Goal: Task Accomplishment & Management: Manage account settings

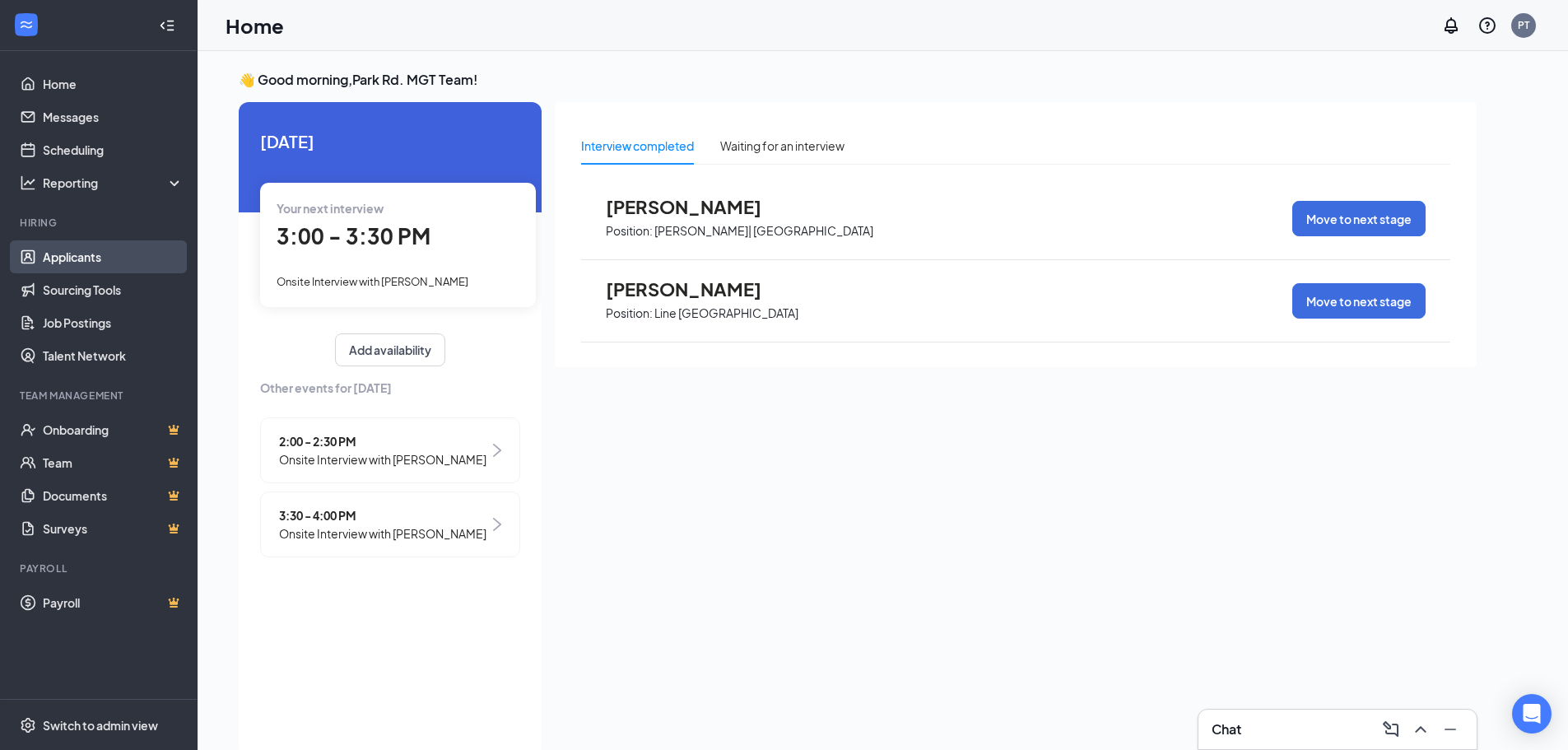
click at [69, 262] on link "Applicants" at bounding box center [114, 257] width 141 height 33
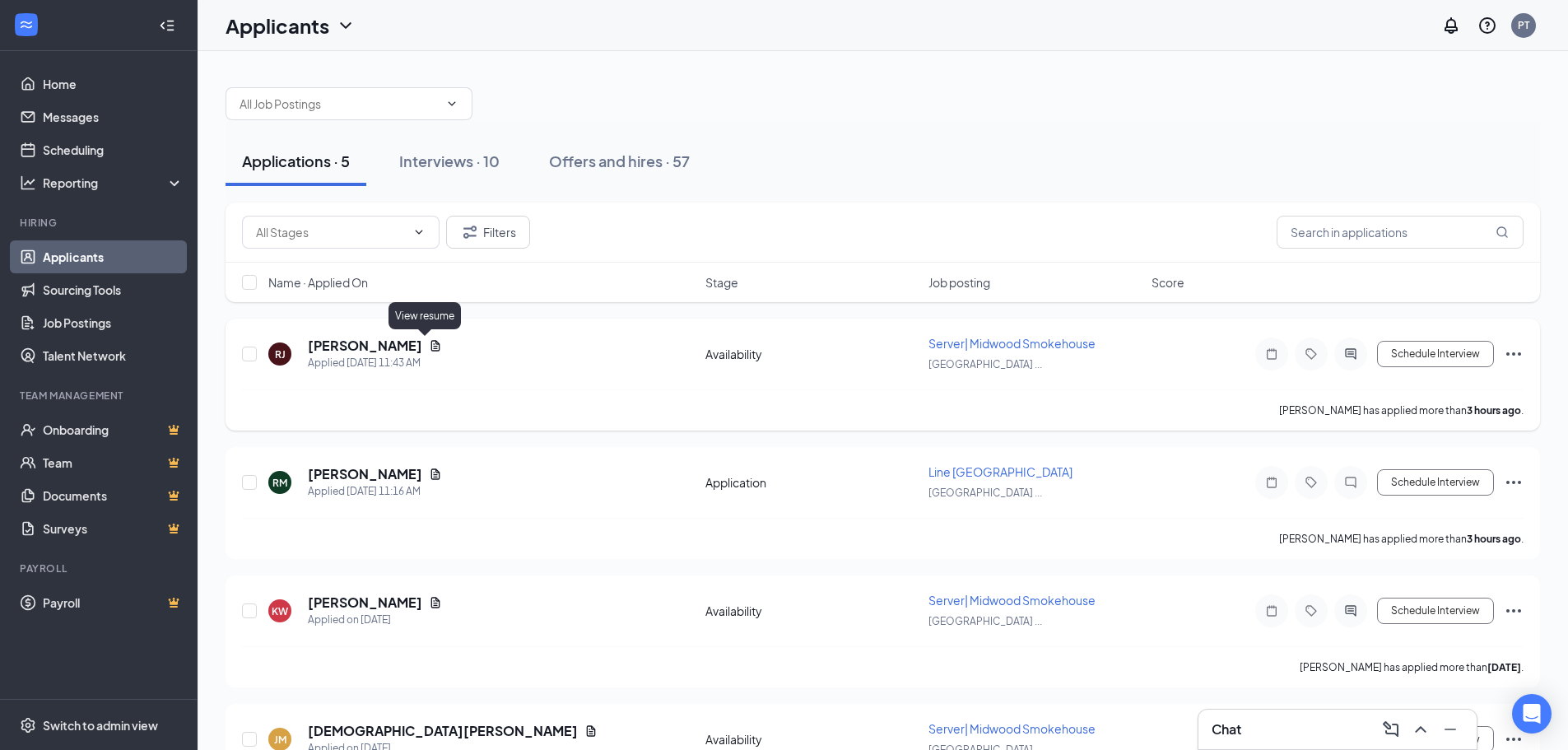
click at [429, 347] on icon "Document" at bounding box center [436, 346] width 13 height 13
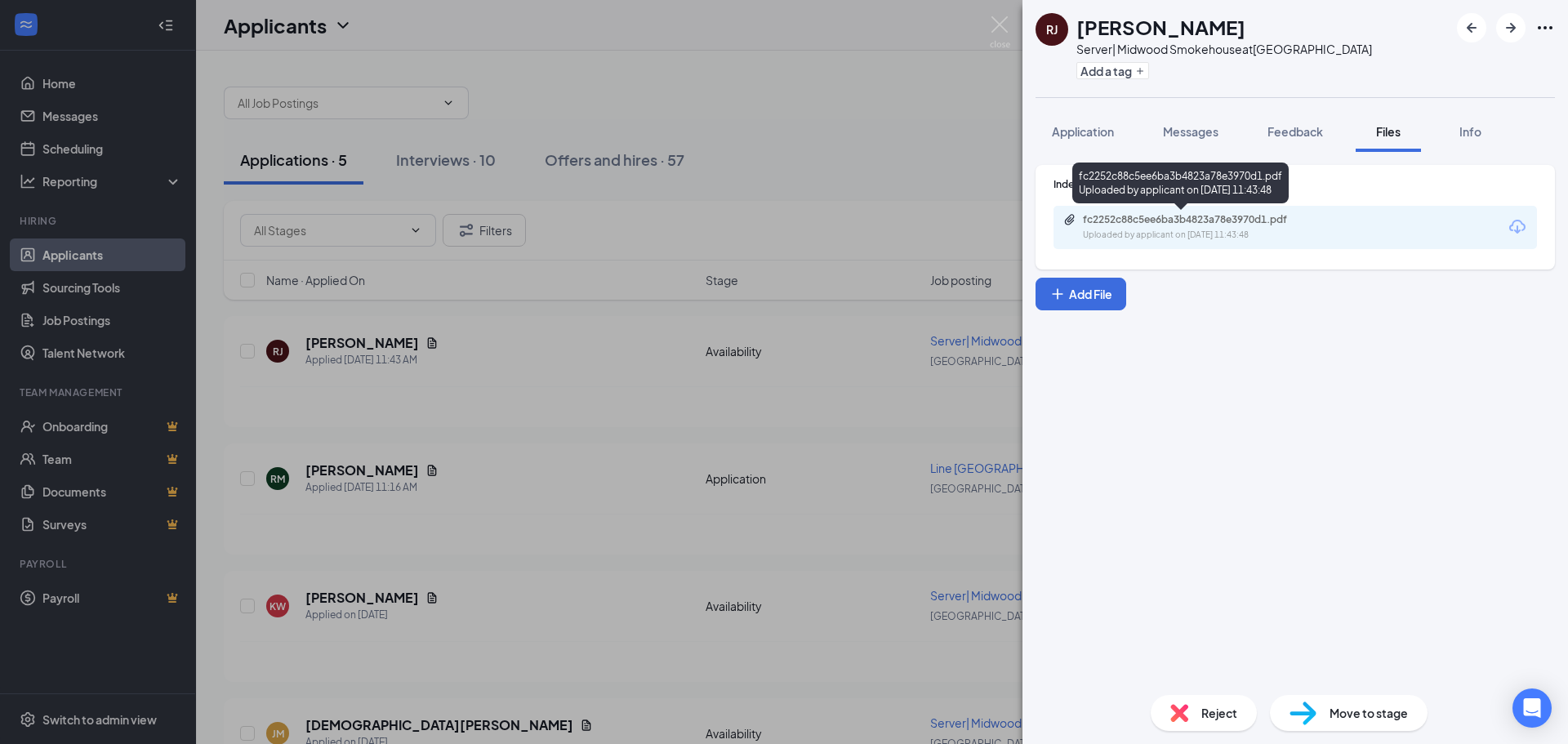
click at [1226, 224] on div "fc2252c88c5ee6ba3b4823a78e3970d1.pdf" at bounding box center [1197, 219] width 229 height 13
click at [484, 469] on div "[PERSON_NAME] [PERSON_NAME] Server| Midwood Smokehouse at [GEOGRAPHIC_DATA] Add…" at bounding box center [784, 372] width 1568 height 744
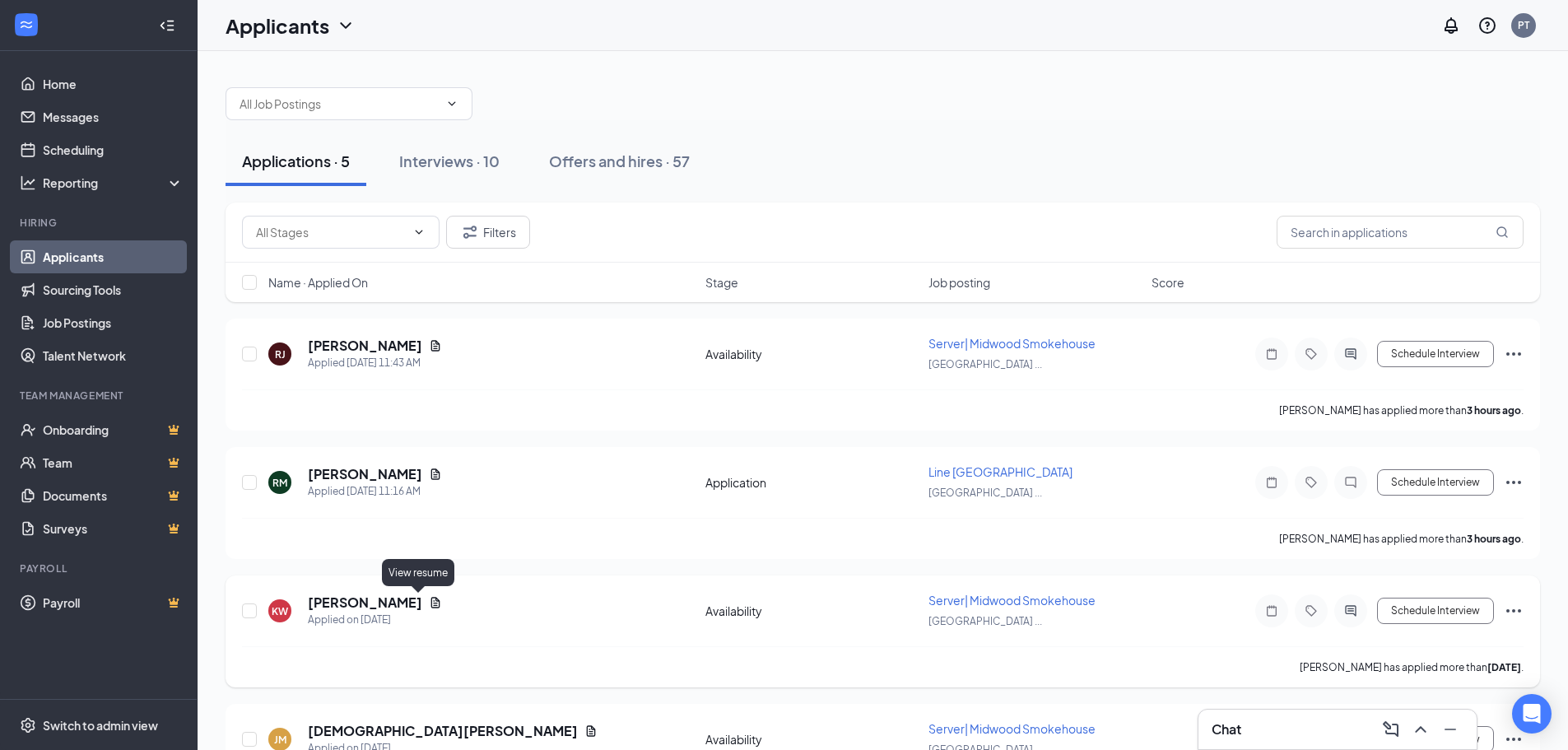
click at [429, 602] on icon "Document" at bounding box center [436, 603] width 13 height 13
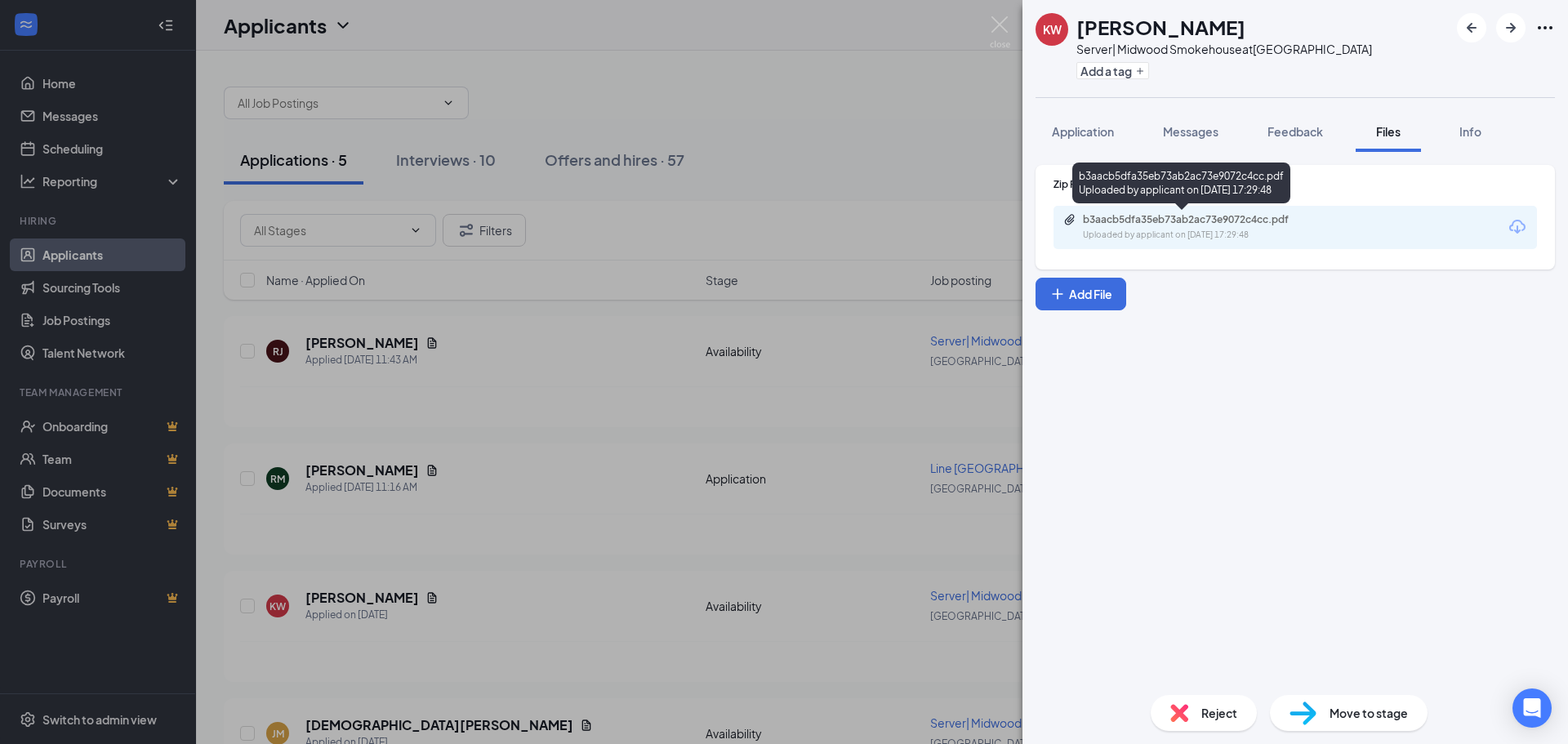
click at [1129, 223] on div "b3aacb5dfa35eb73ab2ac73e9072c4cc.pdf" at bounding box center [1197, 219] width 229 height 13
click at [599, 576] on div "KW [PERSON_NAME] Server| Midwood Smokehouse at [GEOGRAPHIC_DATA] Add a tag Appl…" at bounding box center [784, 372] width 1568 height 744
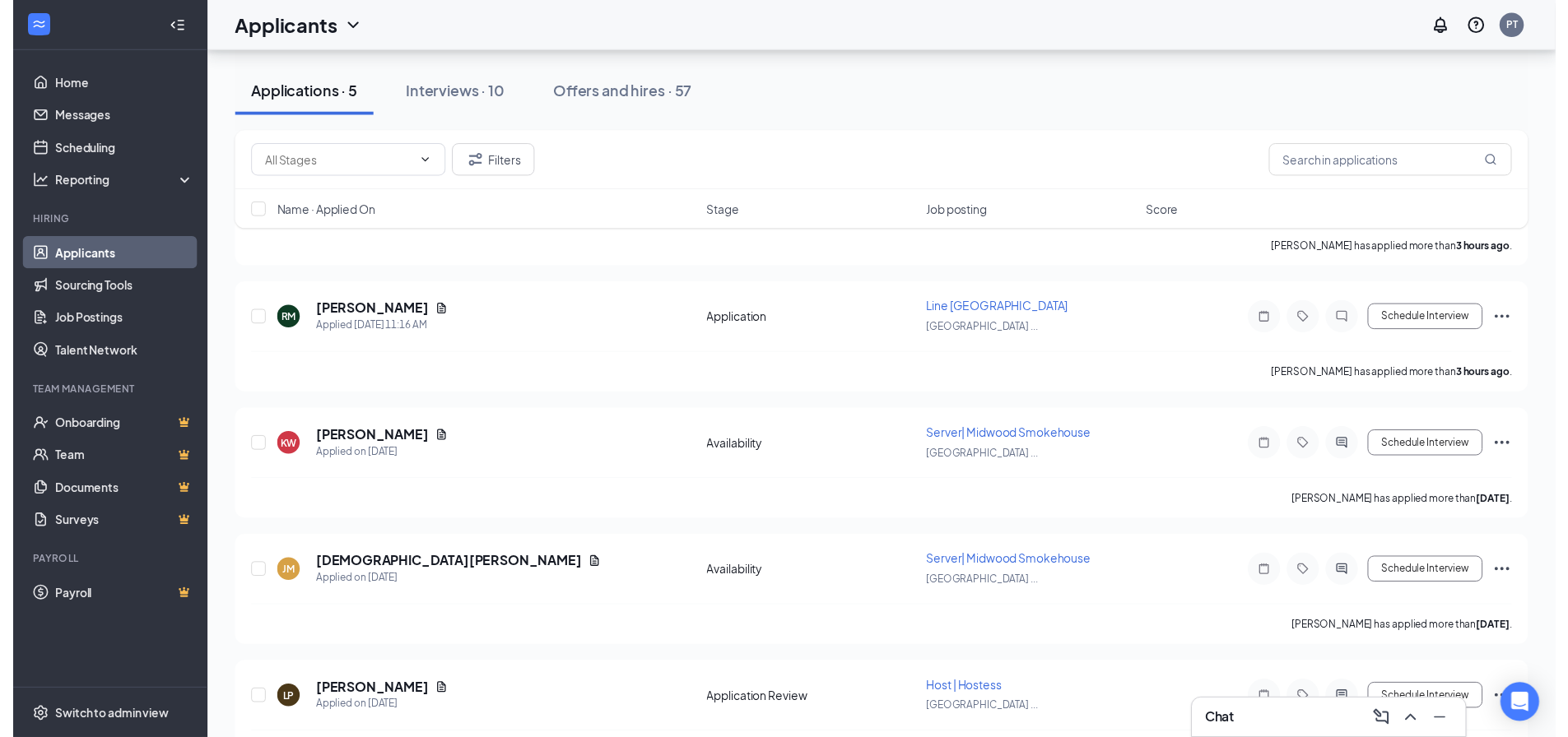
scroll to position [165, 0]
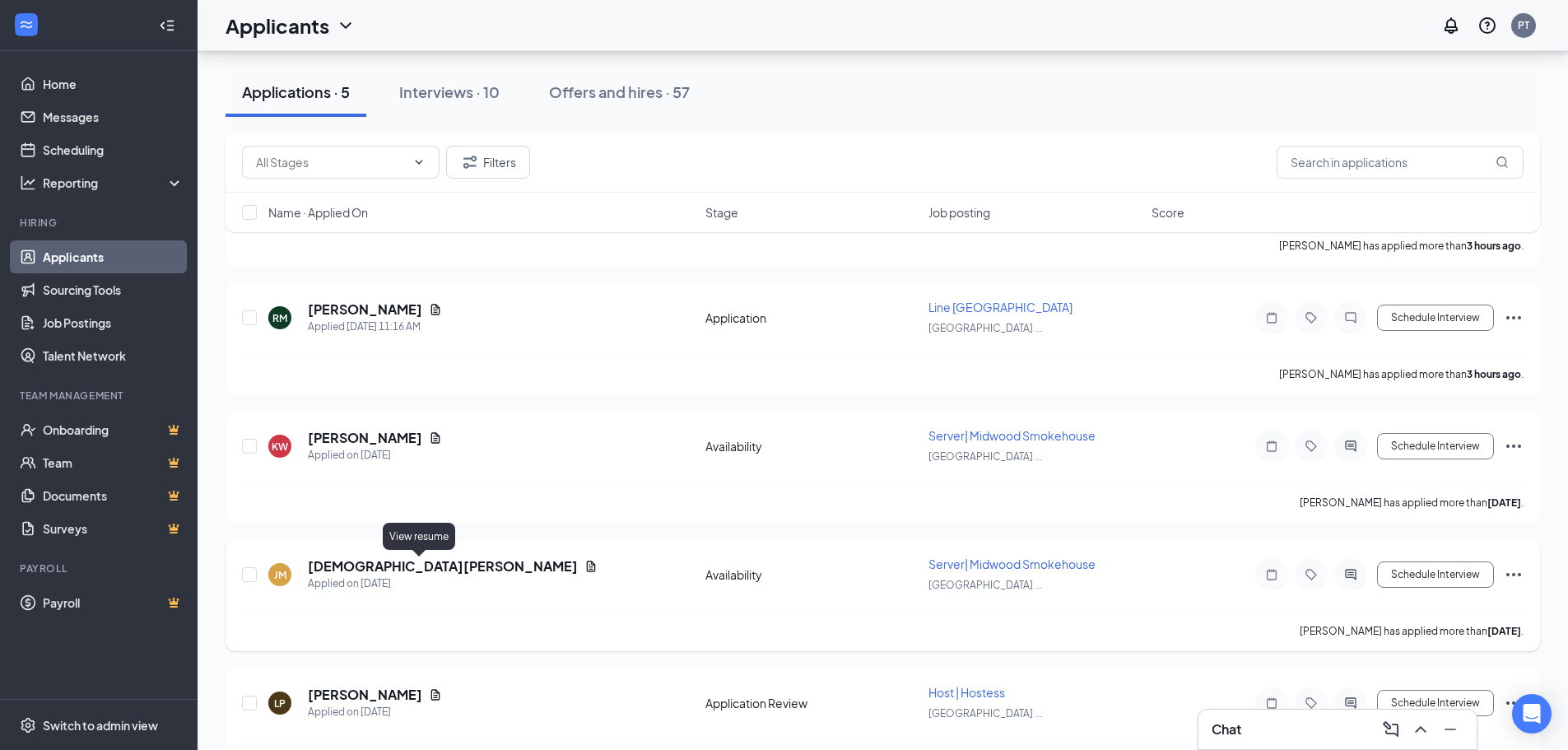
click at [587, 564] on icon "Document" at bounding box center [592, 566] width 9 height 10
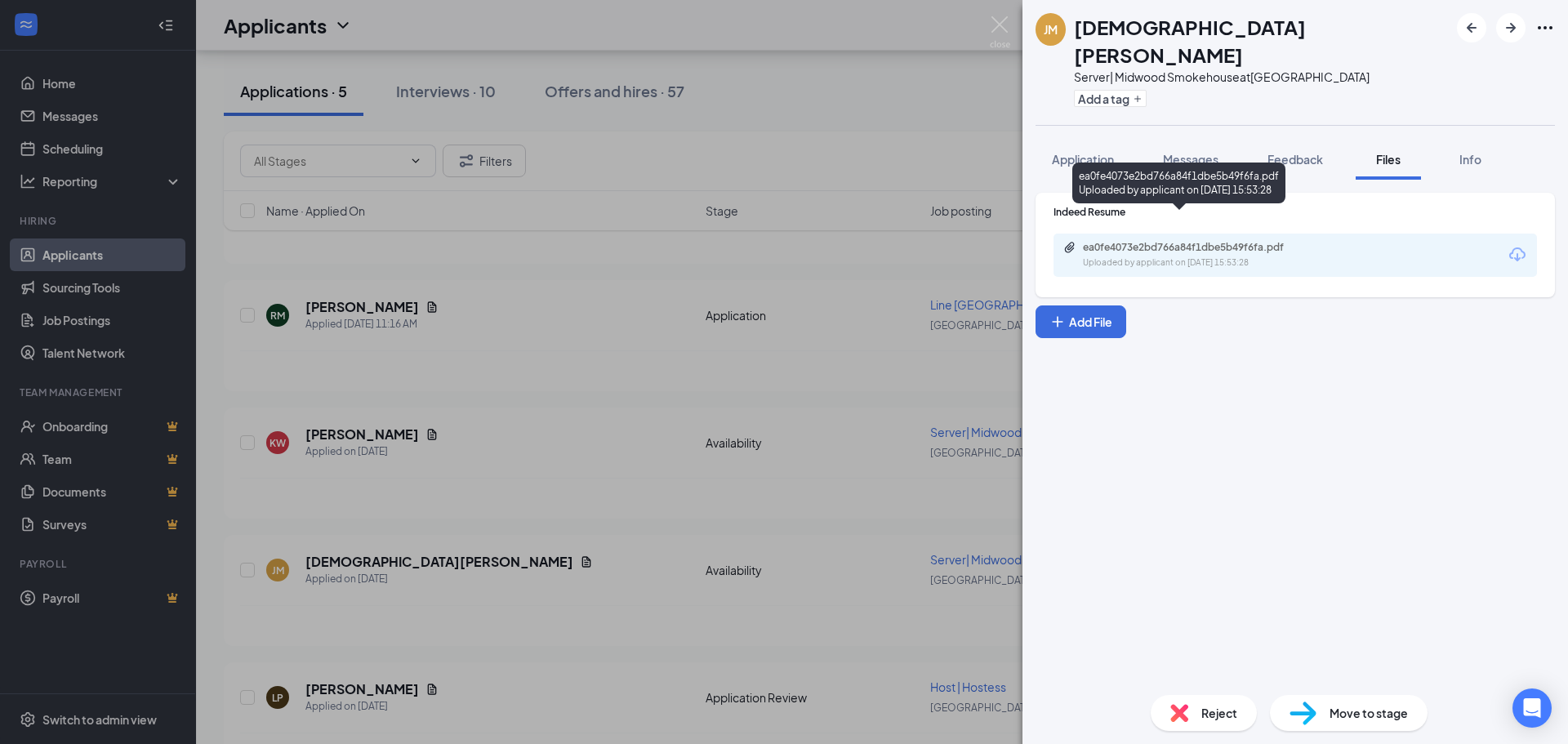
click at [1116, 241] on div "ea0fe4073e2bd766a84f1dbe5b49f6fa.pdf" at bounding box center [1197, 247] width 229 height 13
click at [539, 595] on div "[PERSON_NAME] Server| Midwood Smokehouse at [GEOGRAPHIC_DATA] Add a tag Applica…" at bounding box center [784, 372] width 1568 height 744
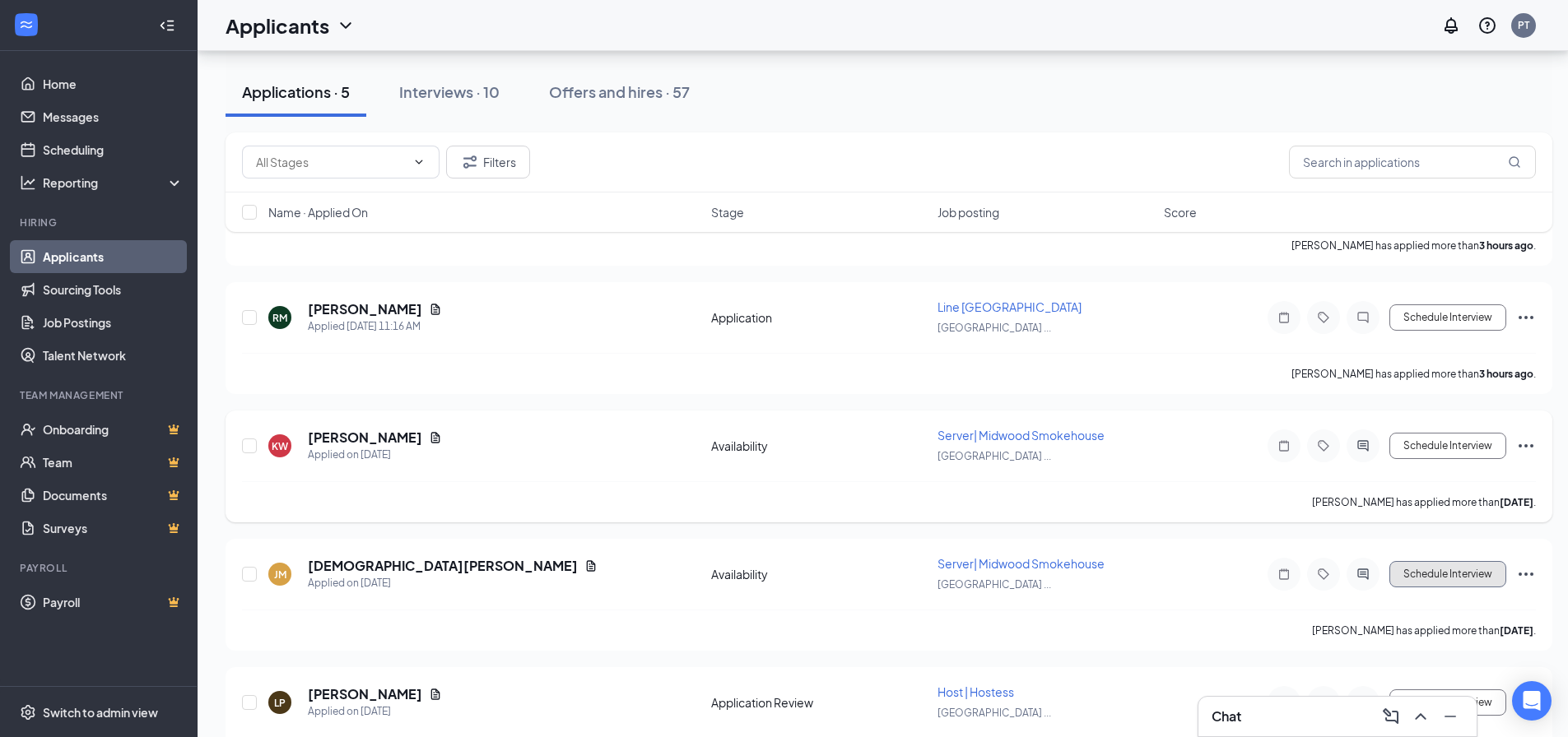
drag, startPoint x: 1435, startPoint y: 567, endPoint x: 1323, endPoint y: 485, distance: 138.8
click at [1435, 568] on button "Schedule Interview" at bounding box center [1448, 574] width 117 height 26
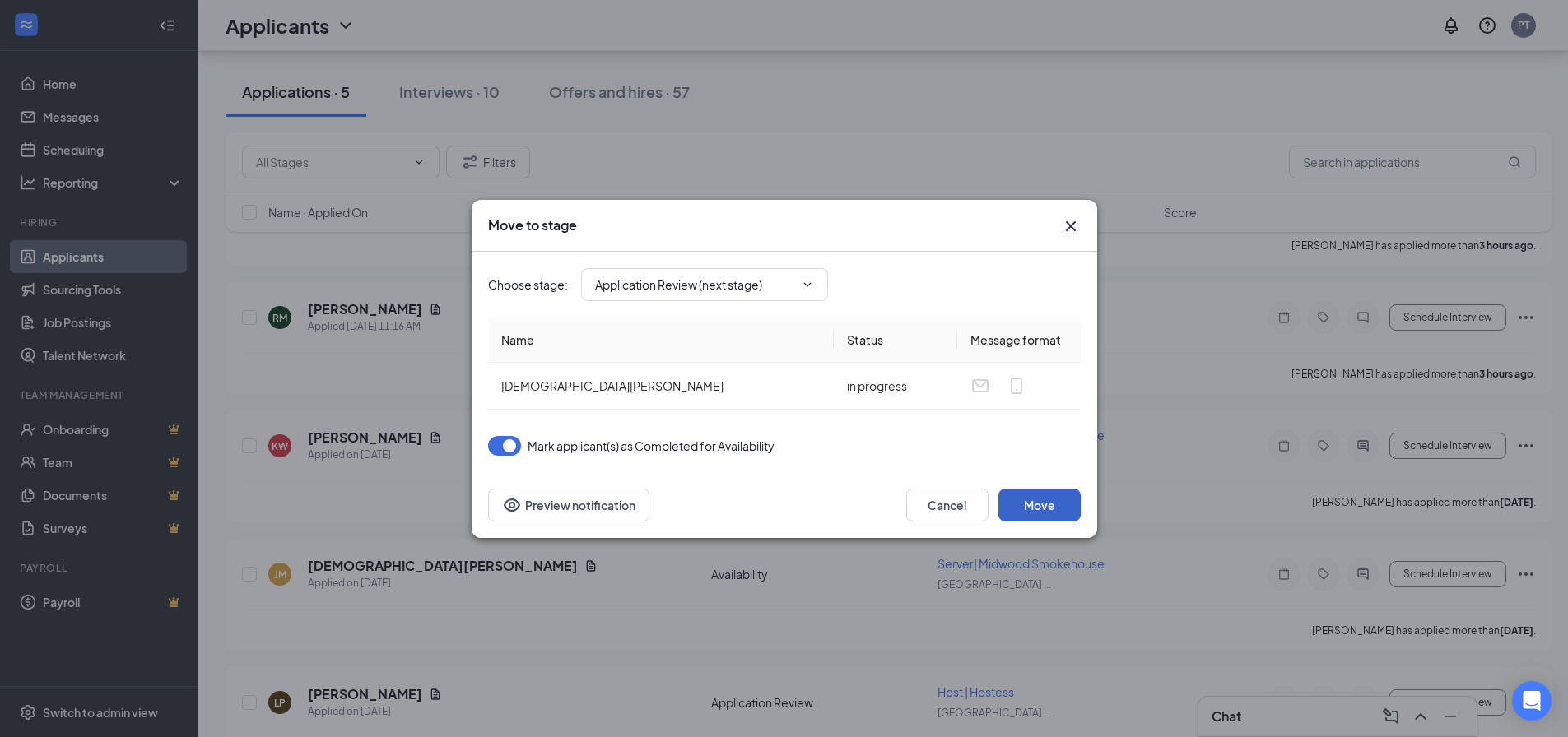
click at [1057, 513] on button "Move" at bounding box center [1040, 505] width 83 height 33
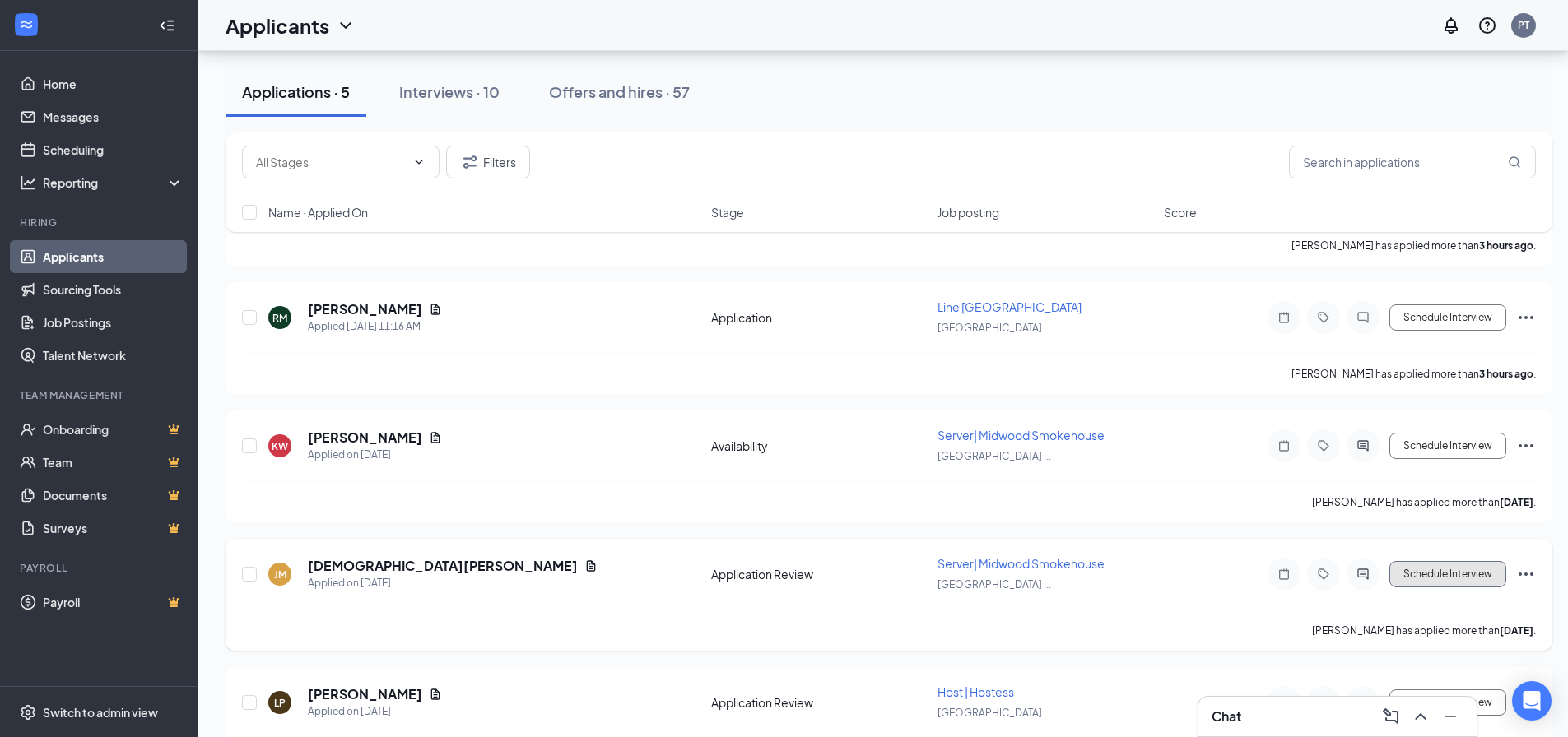
click at [1462, 573] on button "Schedule Interview" at bounding box center [1448, 574] width 117 height 26
type input "Onsite Interview (next stage)"
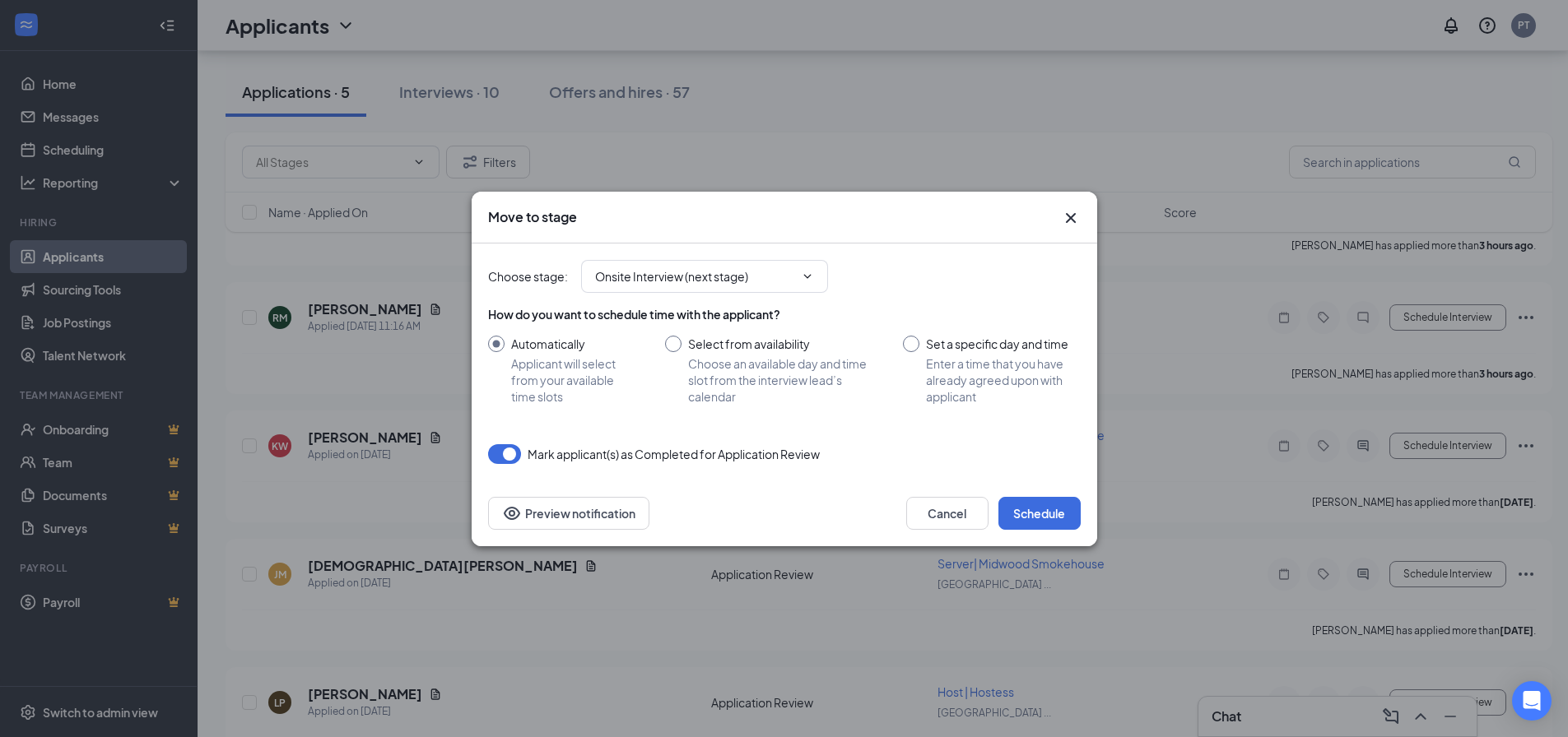
click at [1073, 215] on icon "Cross" at bounding box center [1070, 217] width 10 height 10
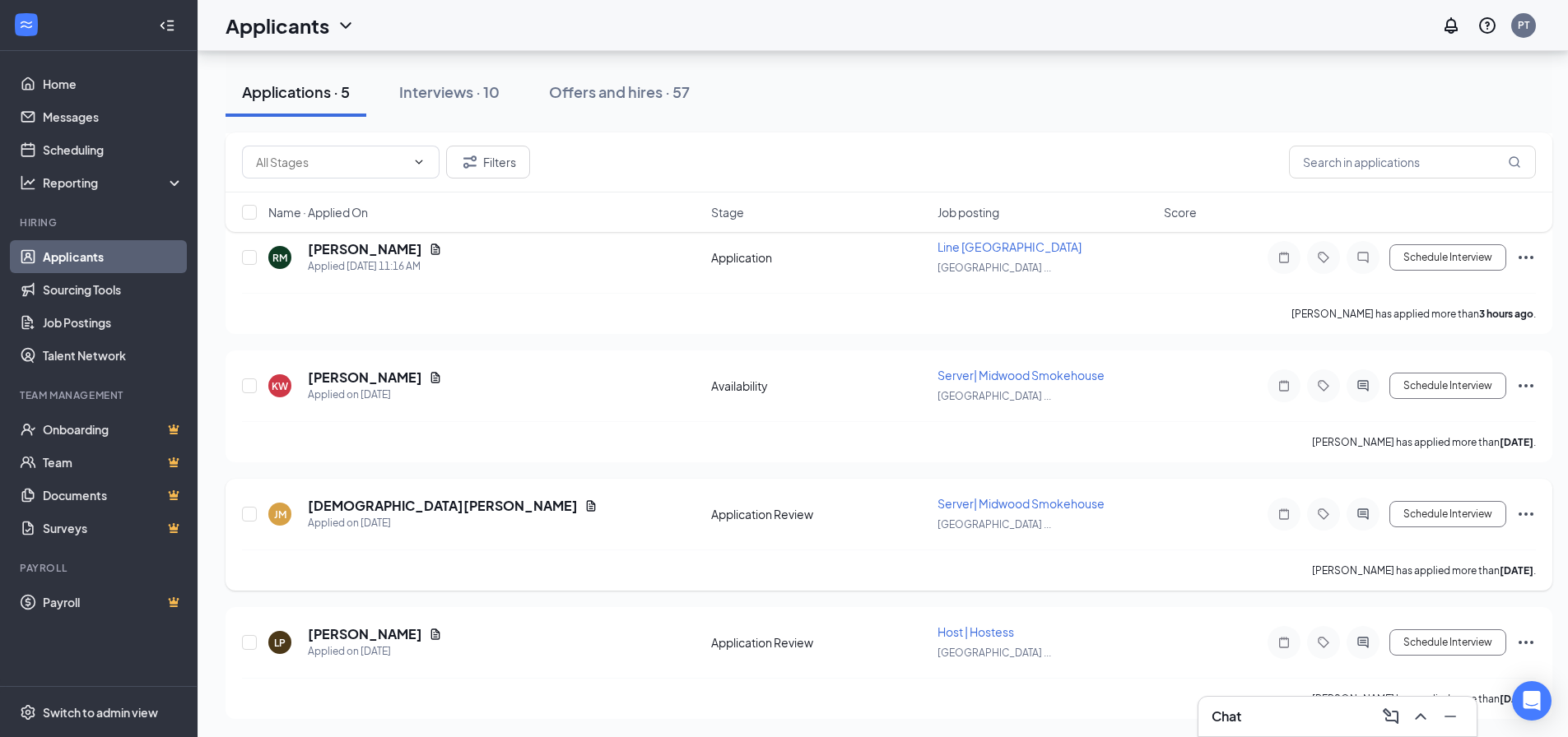
scroll to position [227, 0]
click at [429, 634] on icon "Document" at bounding box center [436, 633] width 13 height 13
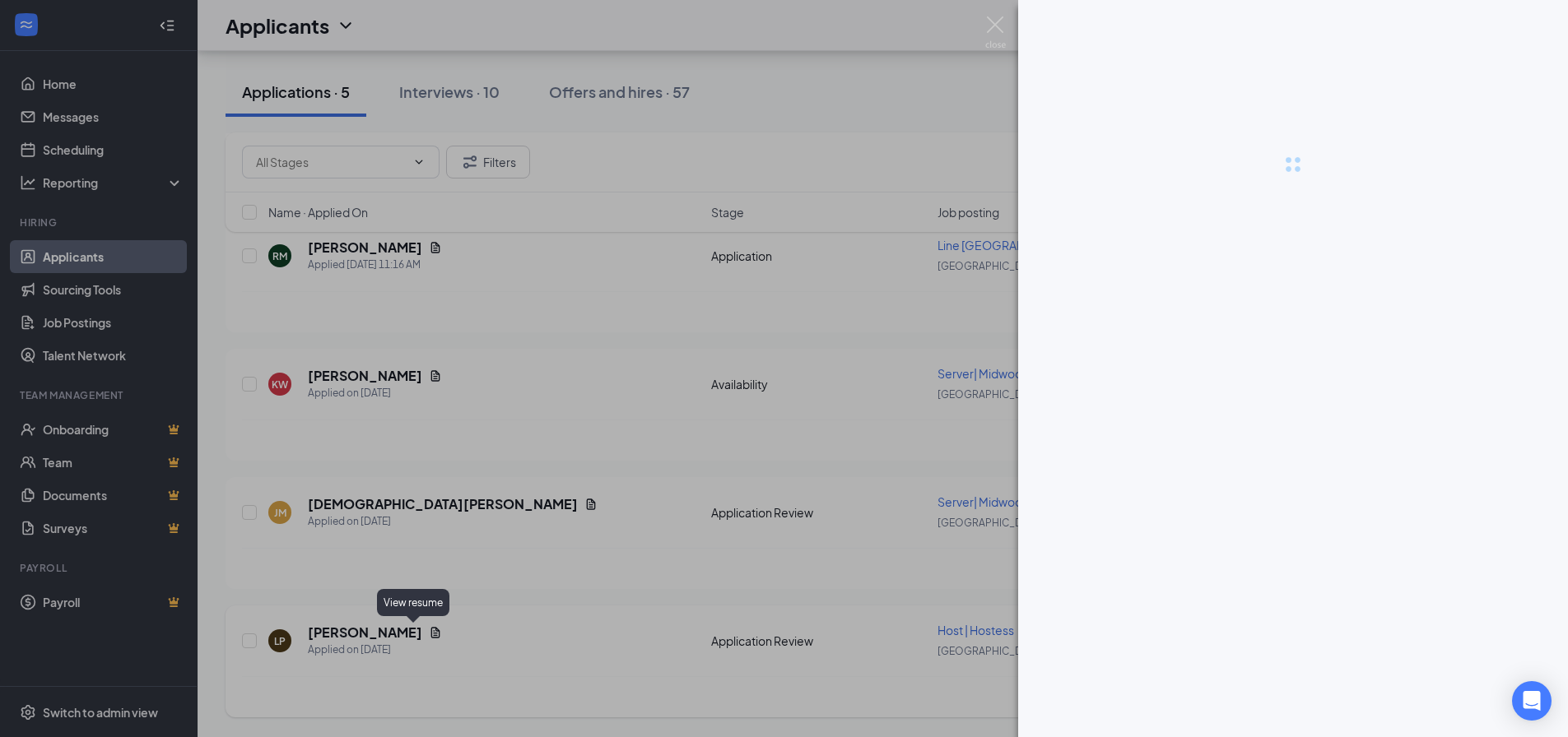
scroll to position [214, 0]
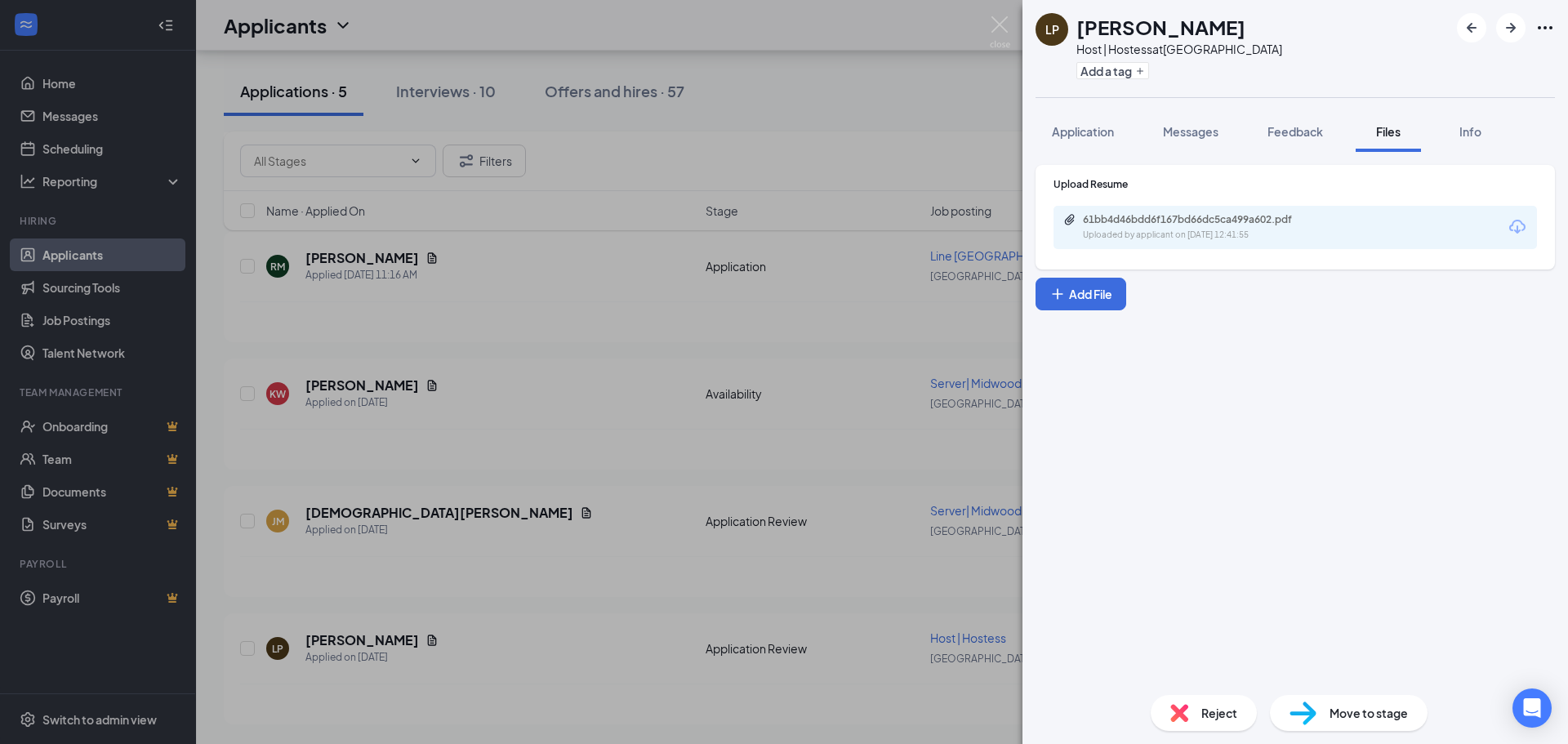
click at [1153, 248] on div "61bb4d46bdd6f167bd66dc5ca499a602.pdf Uploaded by applicant on [DATE] 12:41:55" at bounding box center [1295, 228] width 483 height 43
click at [1154, 226] on div "61bb4d46bdd6f167bd66dc5ca499a602.pdf" at bounding box center [1197, 219] width 229 height 13
click at [582, 551] on div "[PERSON_NAME] [PERSON_NAME] Host | Hostess at [GEOGRAPHIC_DATA] Add a tag Appli…" at bounding box center [784, 372] width 1568 height 744
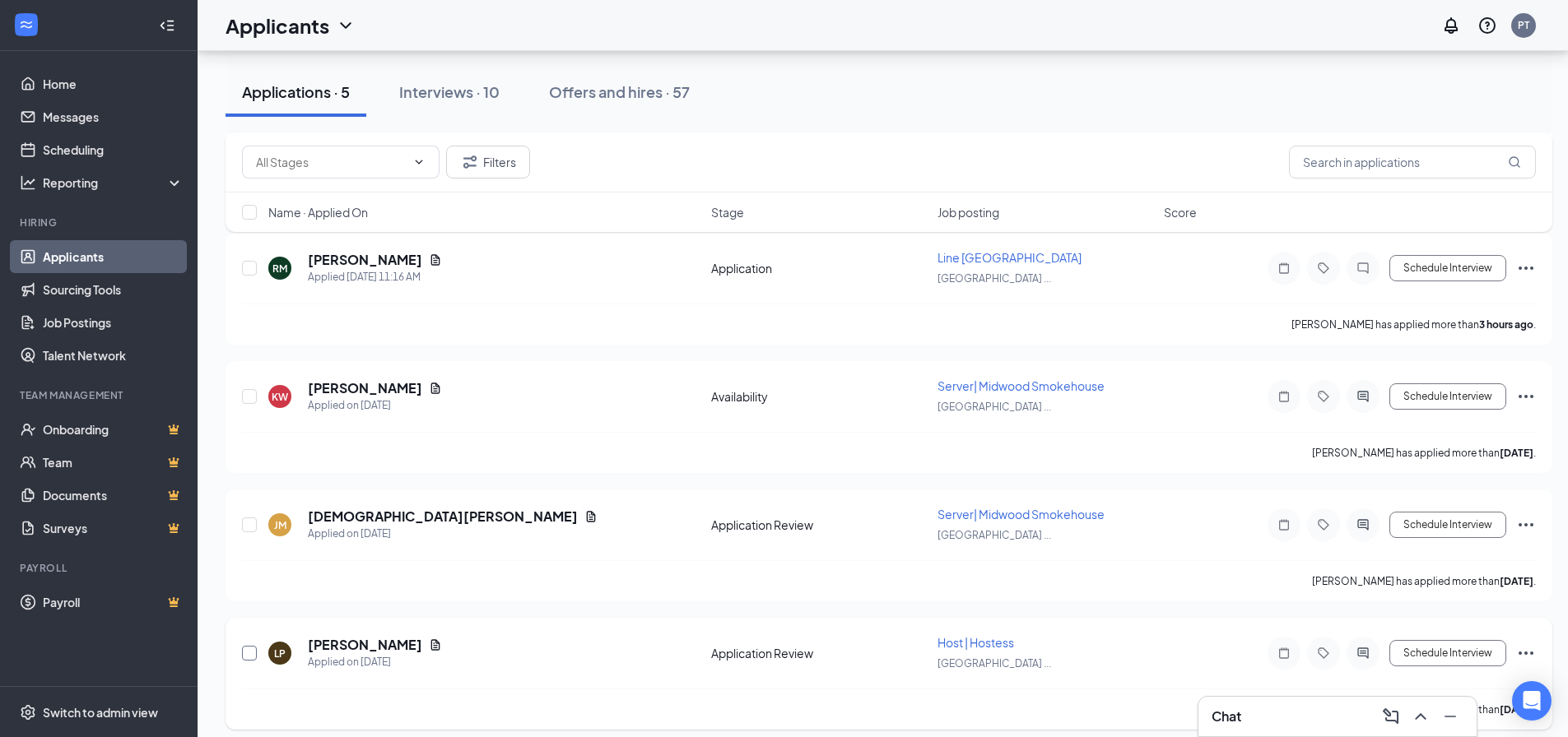
click at [251, 653] on input "checkbox" at bounding box center [249, 653] width 15 height 15
checkbox input "true"
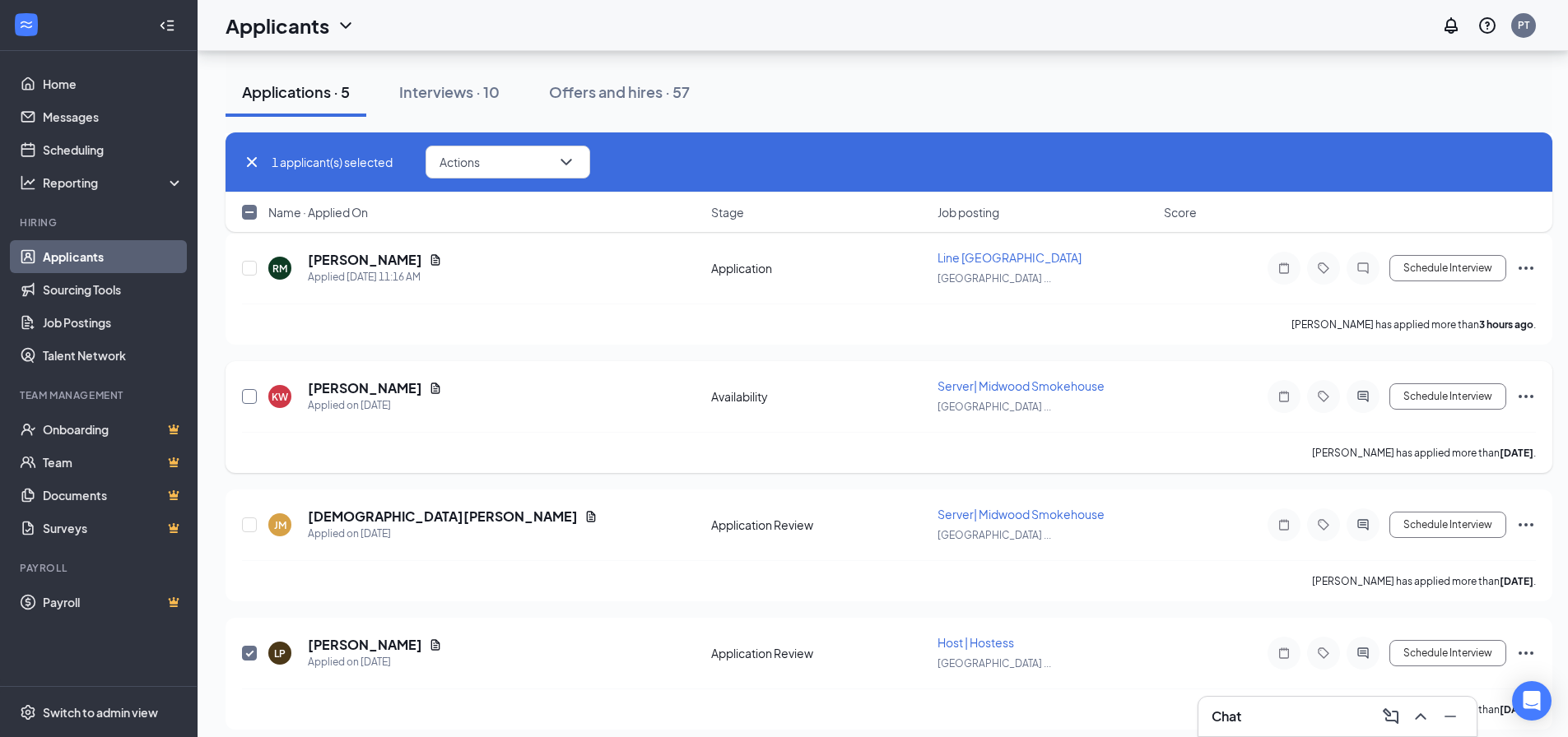
click at [248, 402] on input "checkbox" at bounding box center [249, 397] width 15 height 15
checkbox input "true"
drag, startPoint x: 251, startPoint y: 269, endPoint x: 320, endPoint y: 313, distance: 81.8
click at [250, 269] on input "checkbox" at bounding box center [249, 268] width 15 height 15
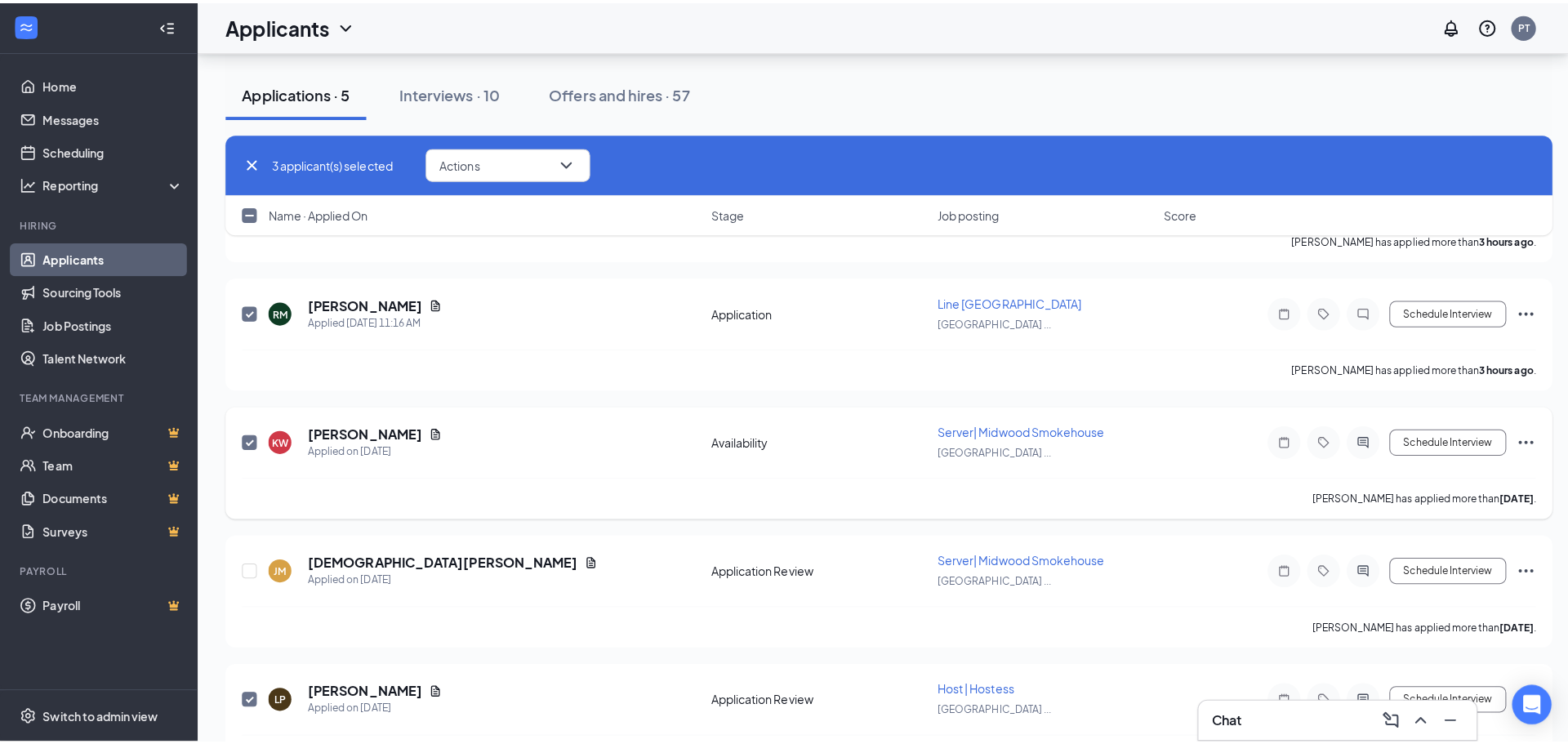
scroll to position [49, 0]
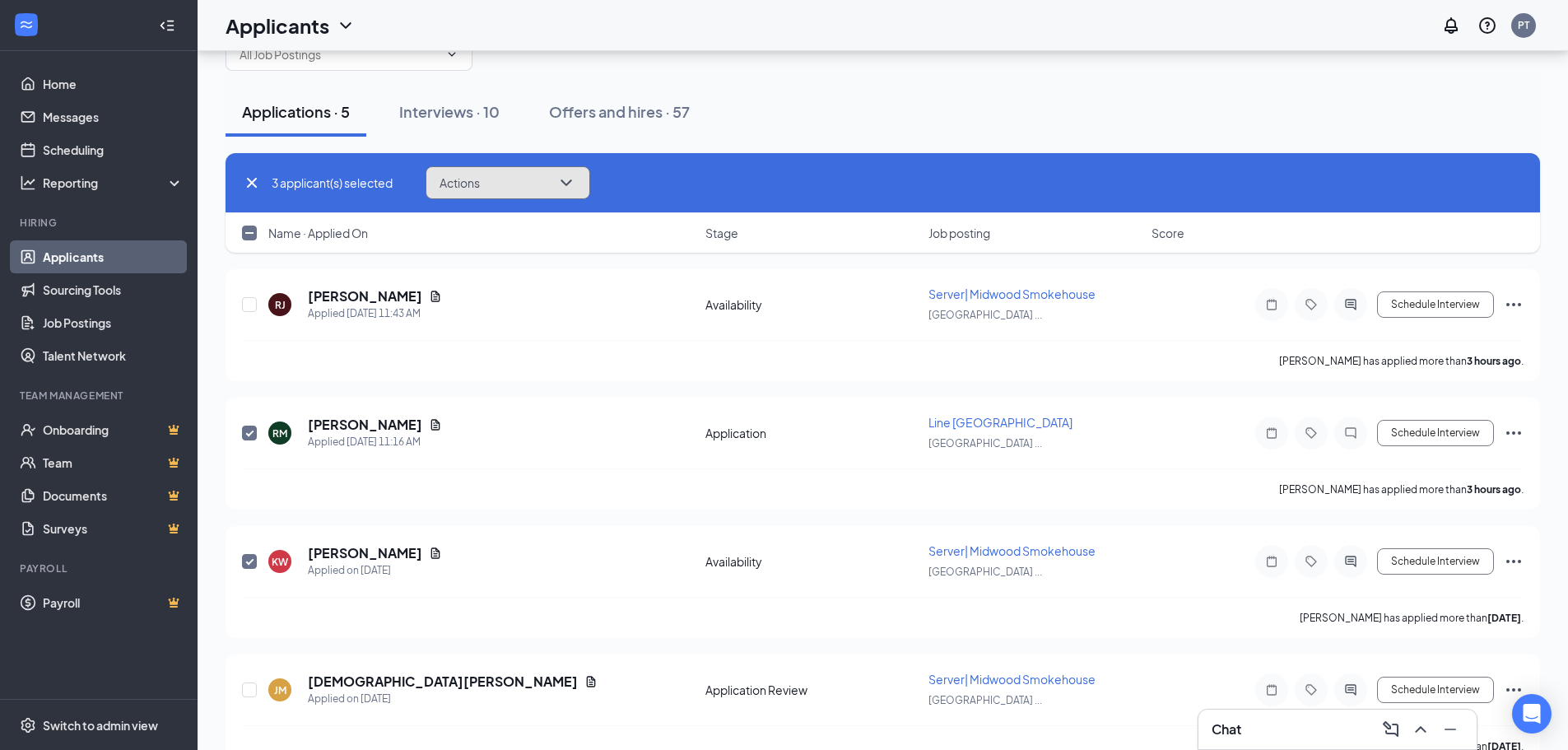
click at [497, 180] on button "Actions" at bounding box center [508, 183] width 165 height 33
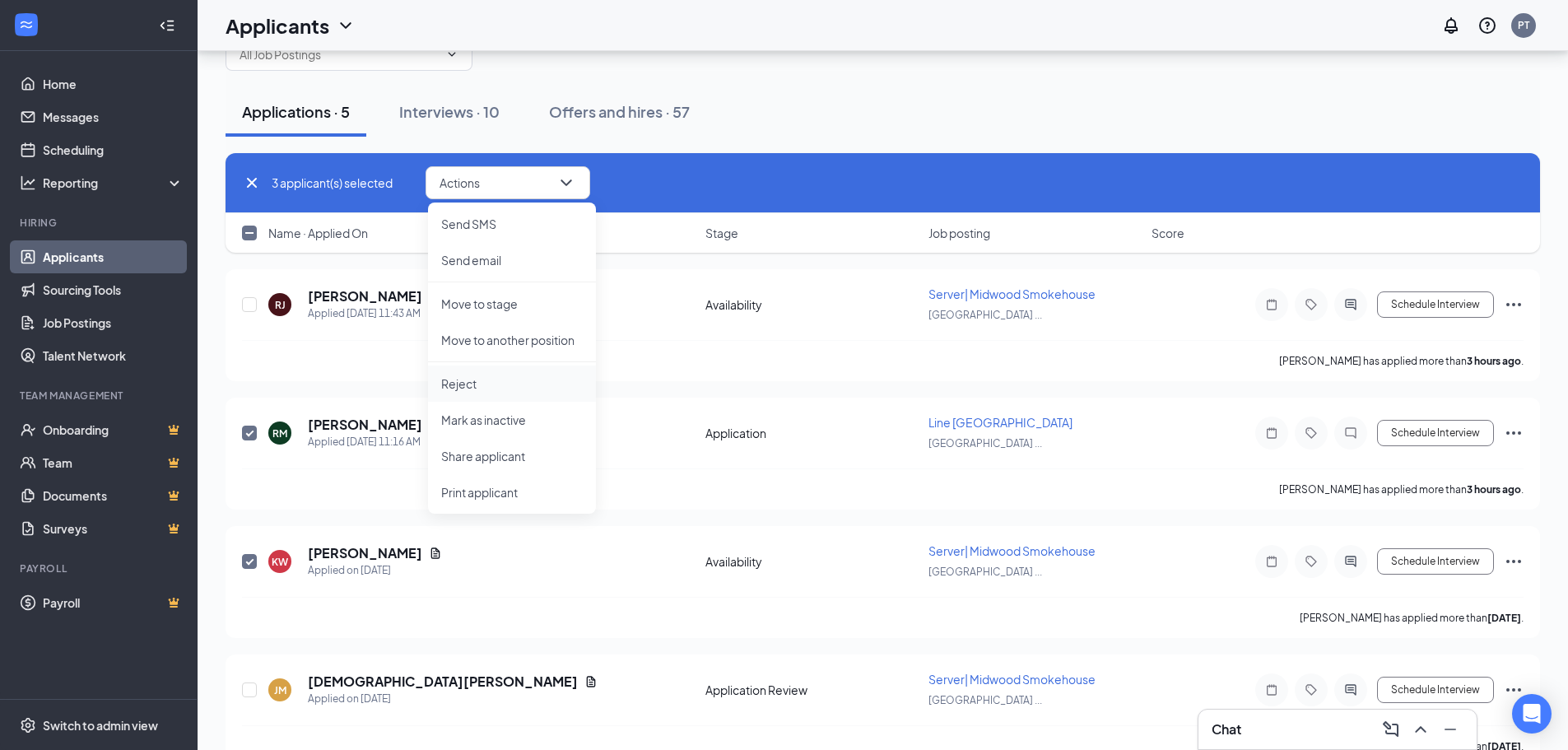
click at [531, 377] on p "Reject" at bounding box center [512, 384] width 142 height 17
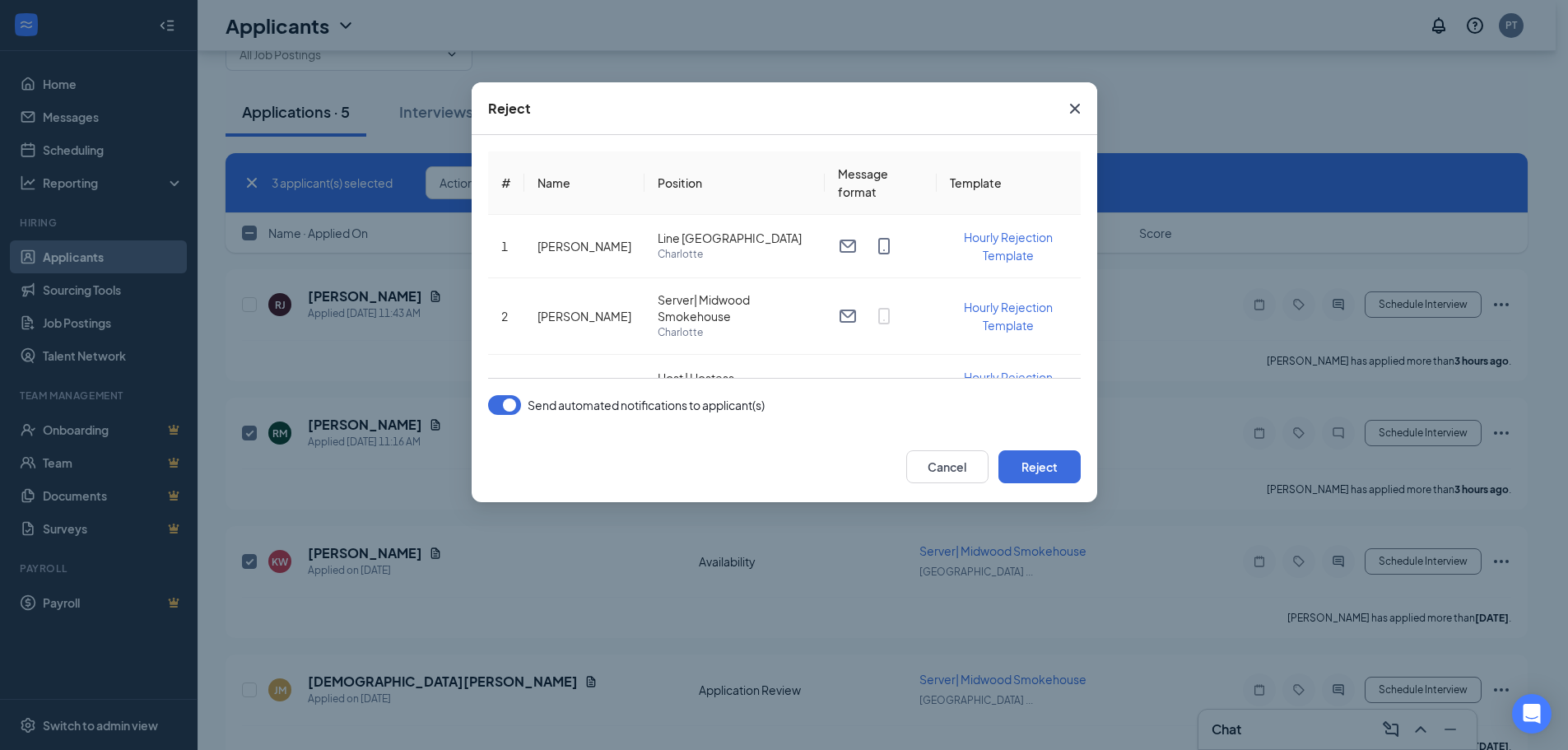
drag, startPoint x: 502, startPoint y: 407, endPoint x: 611, endPoint y: 407, distance: 109.0
click at [503, 408] on button "button" at bounding box center [504, 405] width 33 height 20
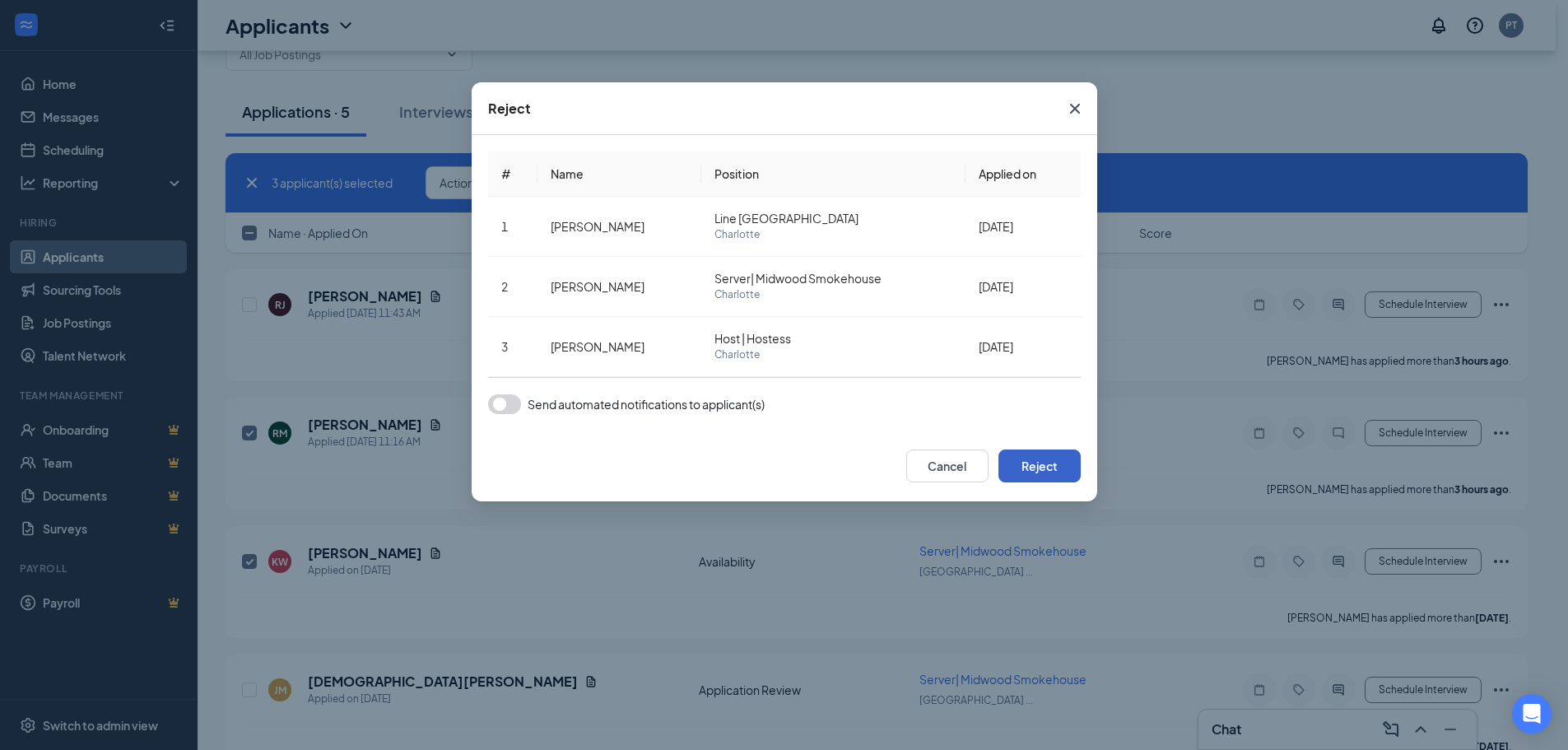
click at [1065, 463] on button "Reject" at bounding box center [1040, 466] width 83 height 33
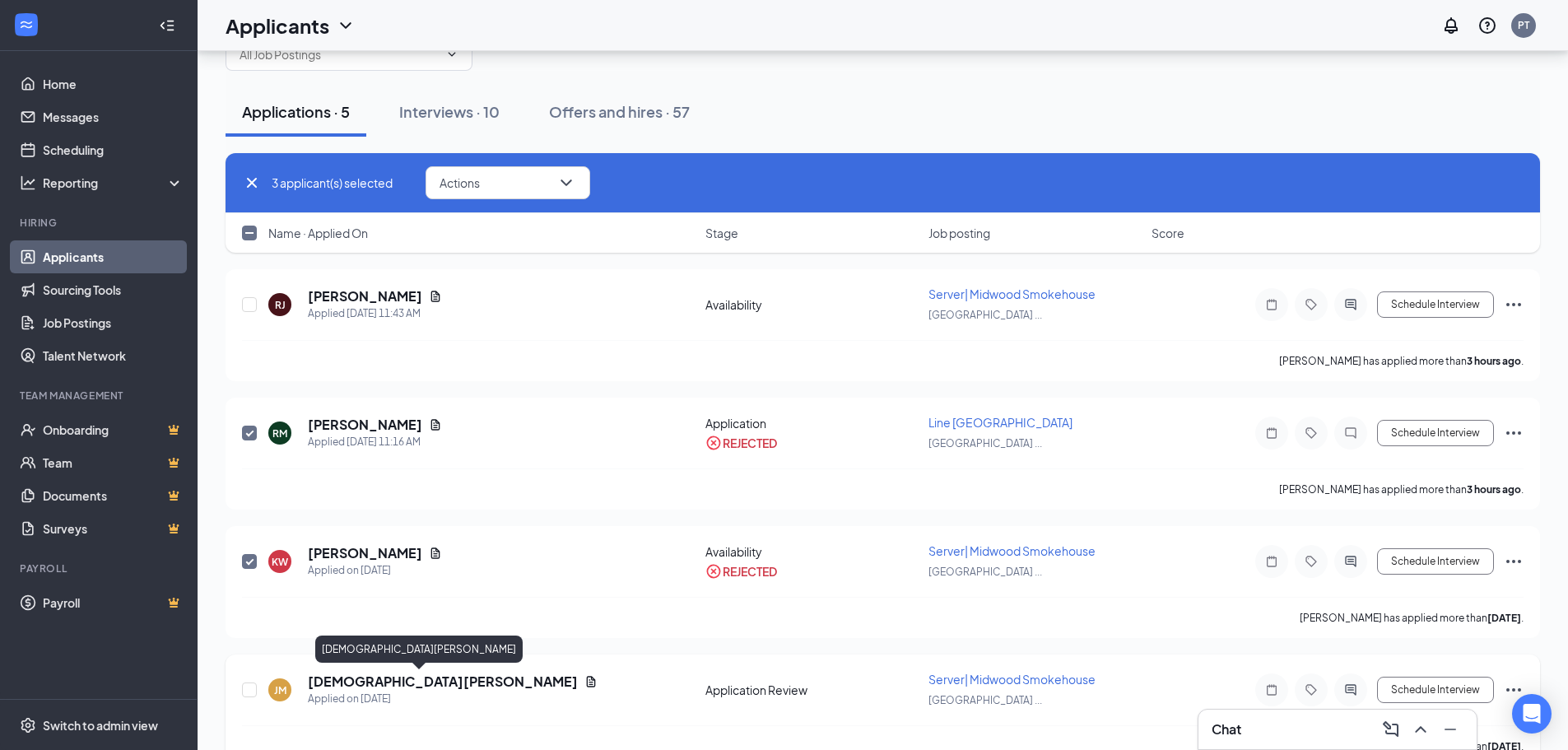
click at [375, 680] on h5 "[DEMOGRAPHIC_DATA][PERSON_NAME]" at bounding box center [442, 681] width 270 height 18
checkbox input "false"
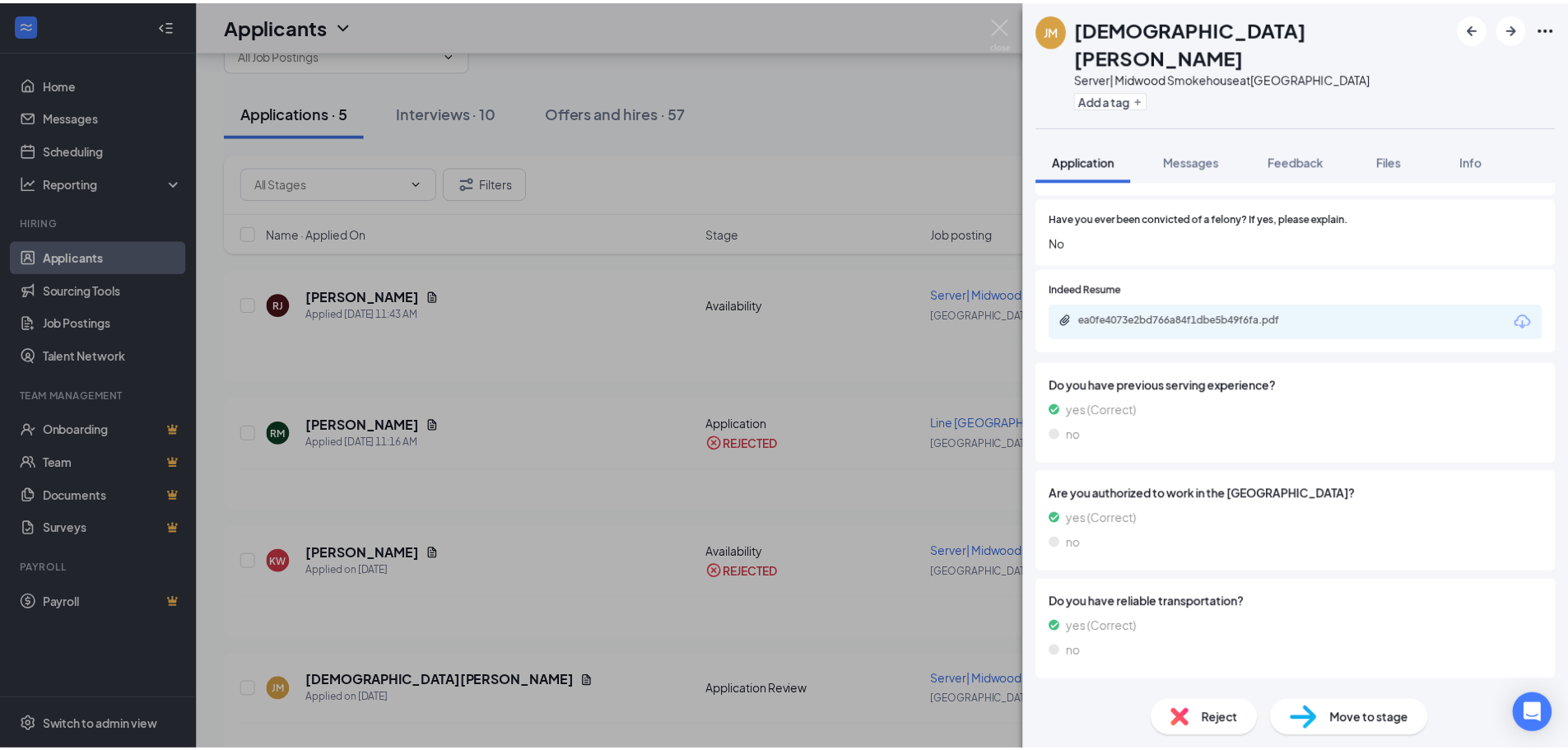
scroll to position [611, 0]
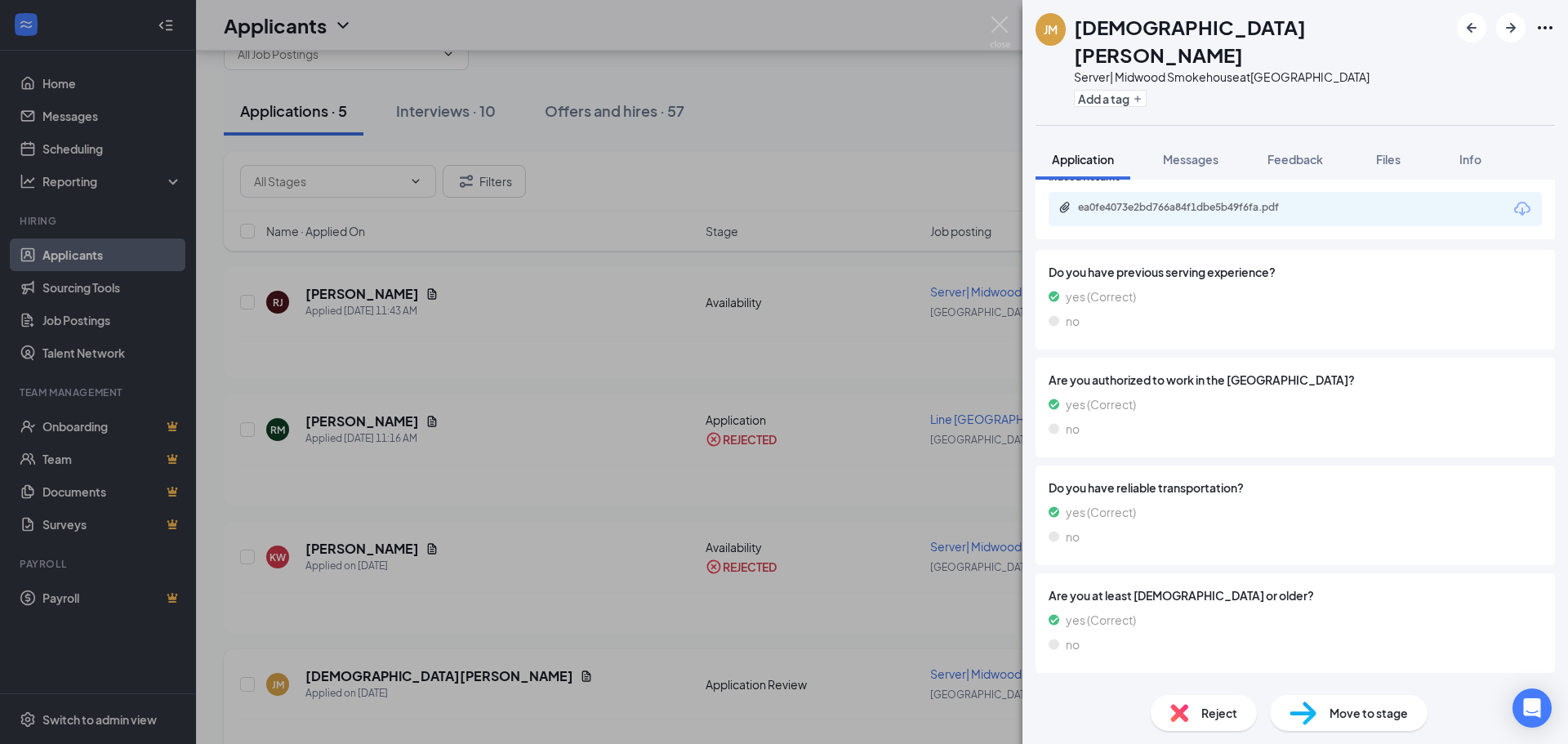
click at [629, 595] on div "[PERSON_NAME] Server| Midwood Smokehouse at [GEOGRAPHIC_DATA] Add a tag Applica…" at bounding box center [784, 372] width 1568 height 744
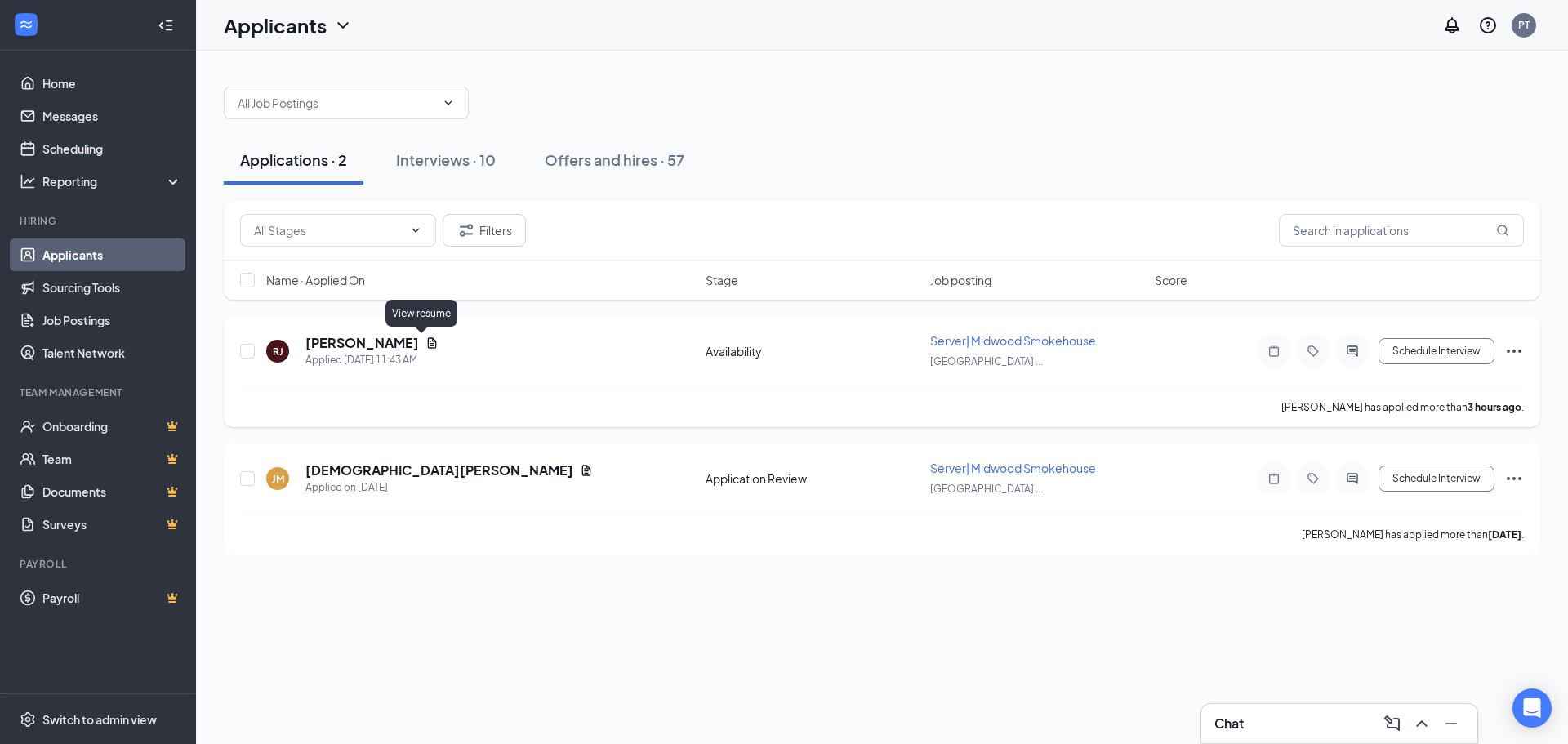
click at [426, 343] on icon "Document" at bounding box center [432, 344] width 13 height 13
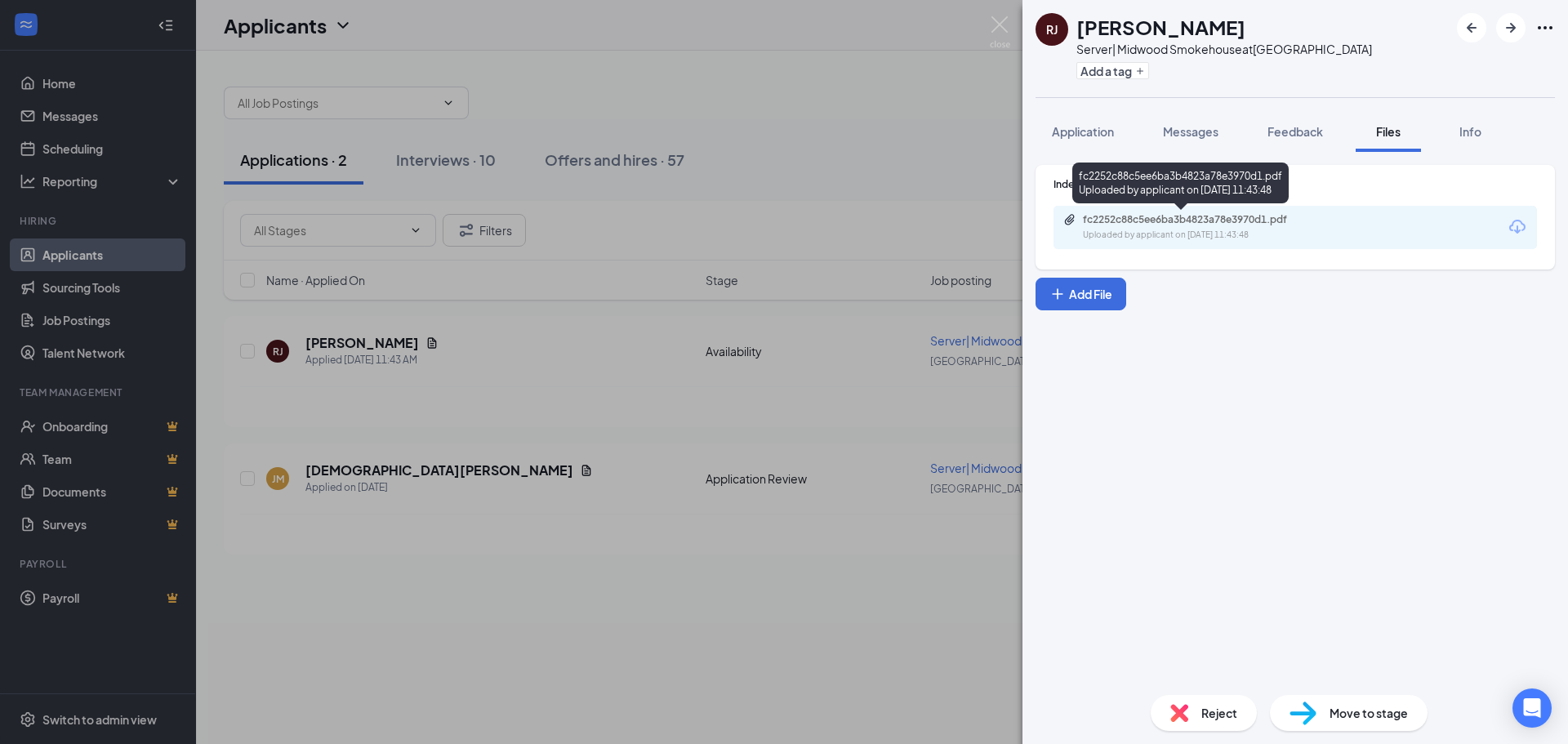
click at [1167, 222] on div "fc2252c88c5ee6ba3b4823a78e3970d1.pdf" at bounding box center [1197, 219] width 229 height 13
click at [566, 290] on div "[PERSON_NAME] [PERSON_NAME] Server| Midwood Smokehouse at [GEOGRAPHIC_DATA] Add…" at bounding box center [784, 372] width 1568 height 744
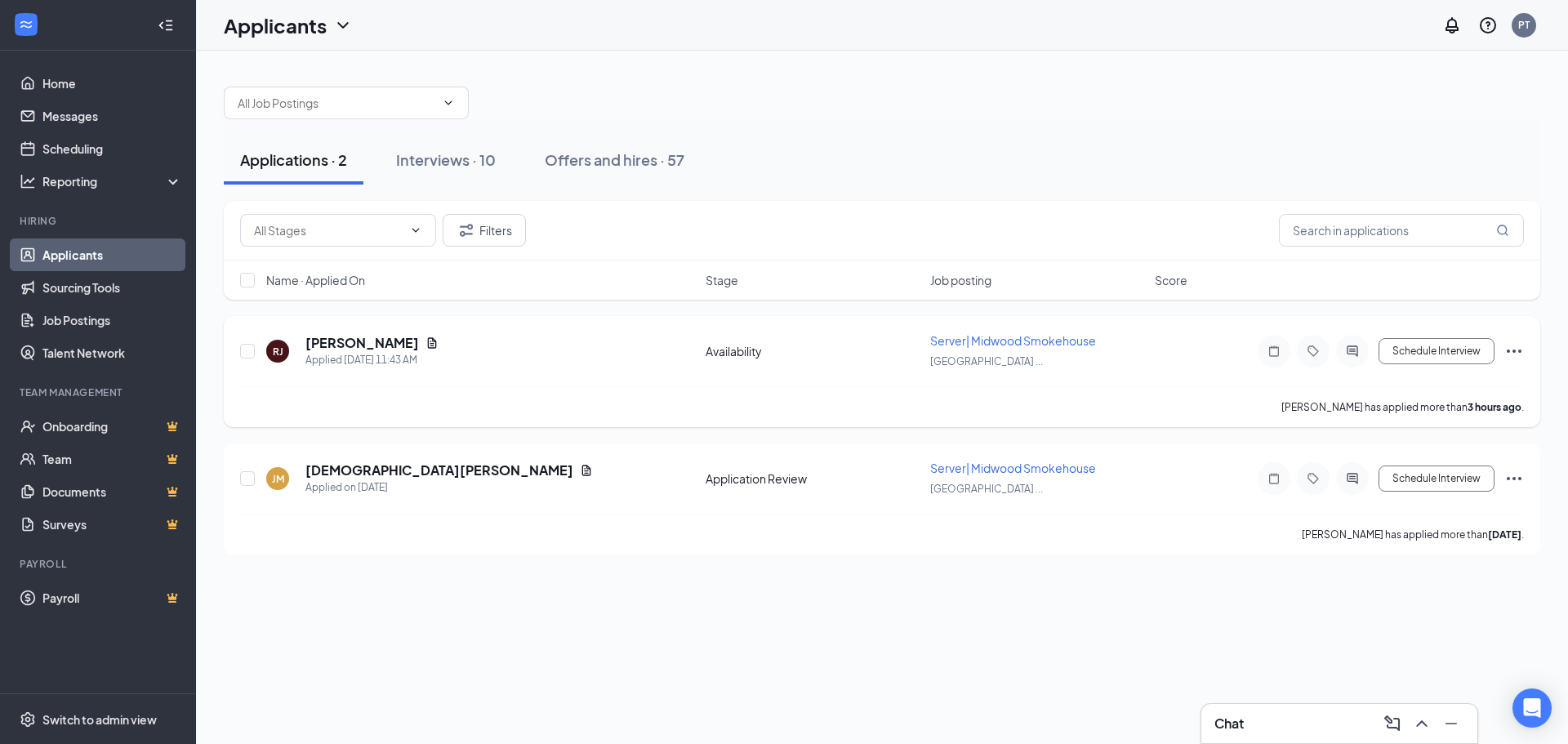
click at [1505, 349] on icon "Ellipses" at bounding box center [1514, 351] width 20 height 20
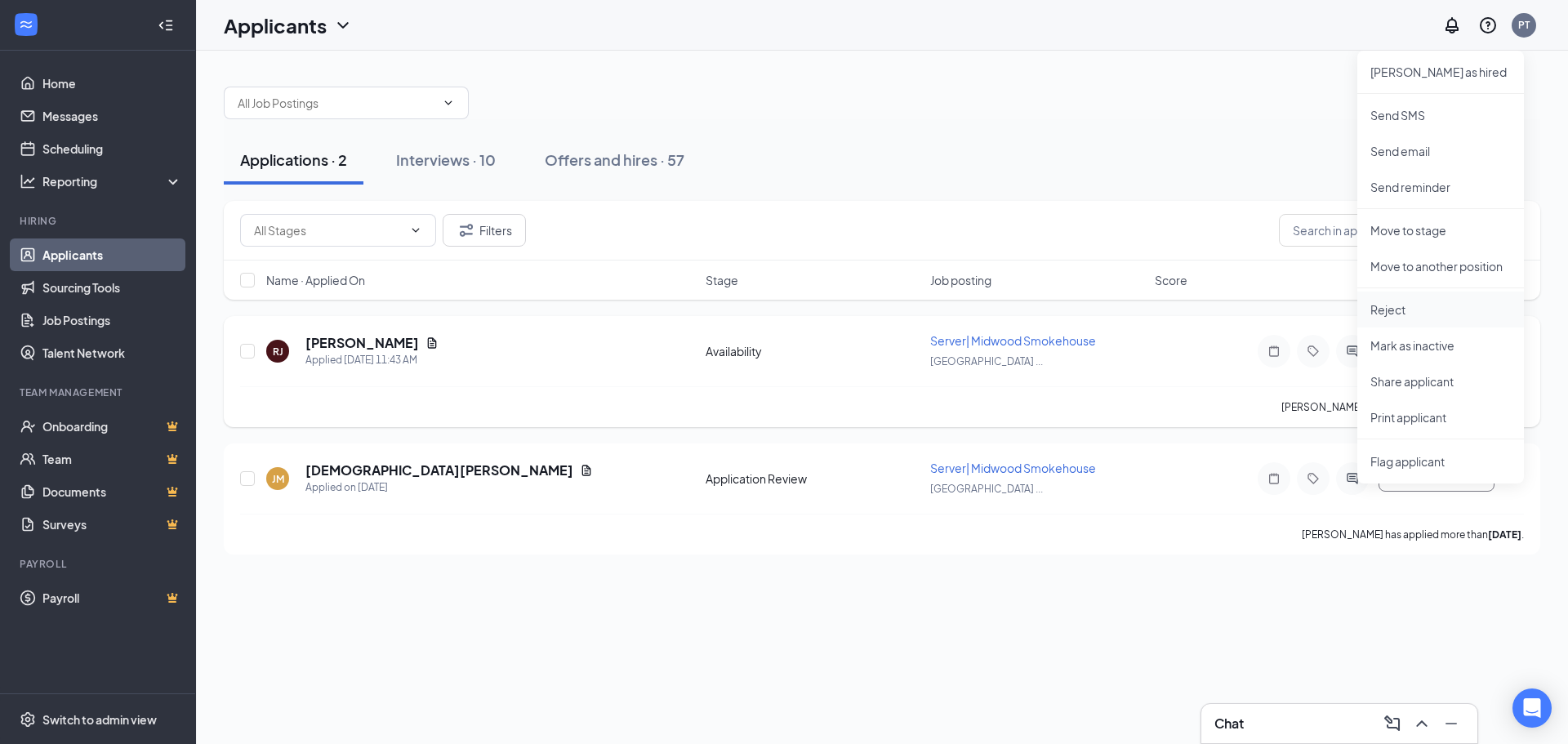
click at [1405, 302] on p "Reject" at bounding box center [1441, 310] width 141 height 17
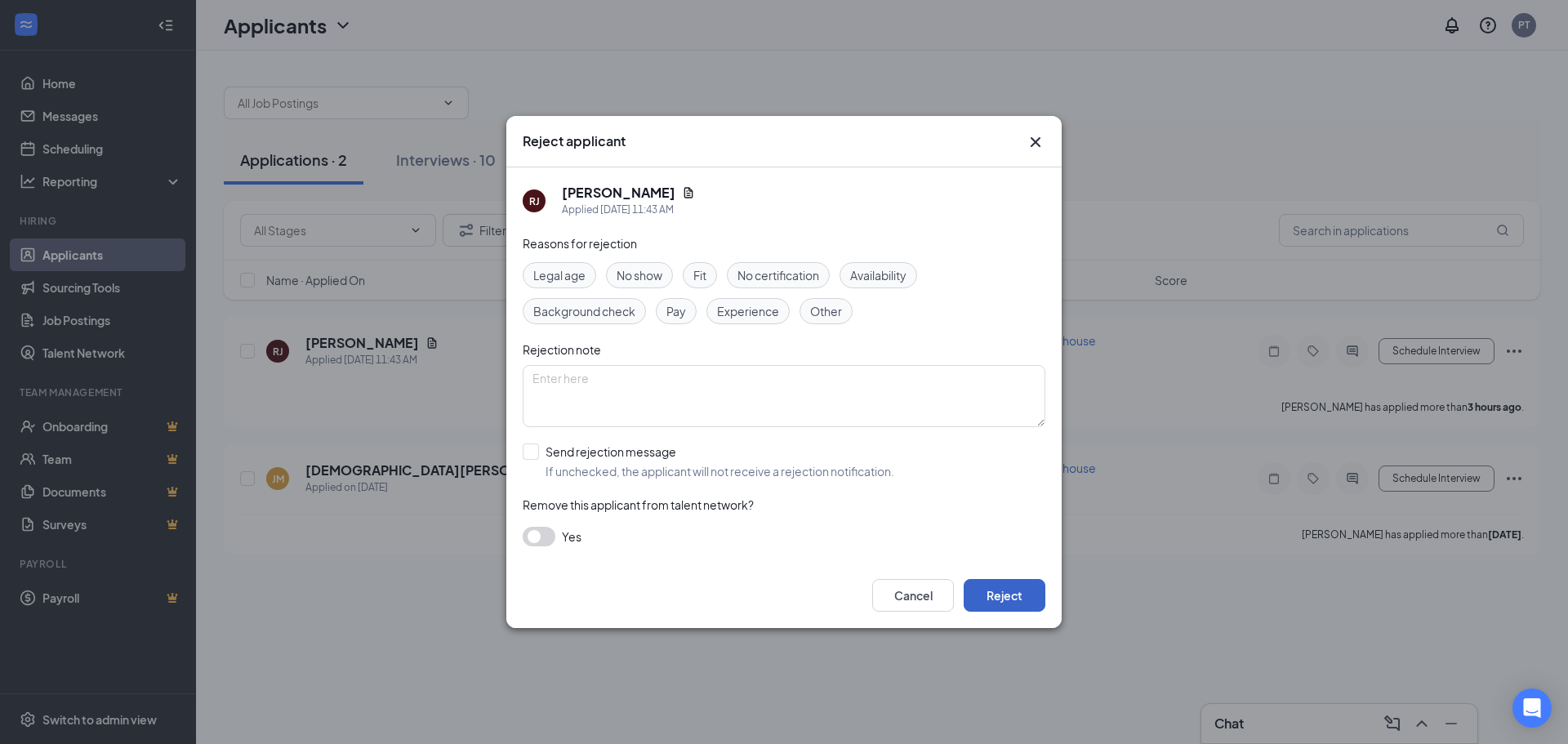
click at [979, 597] on button "Reject" at bounding box center [1005, 596] width 82 height 33
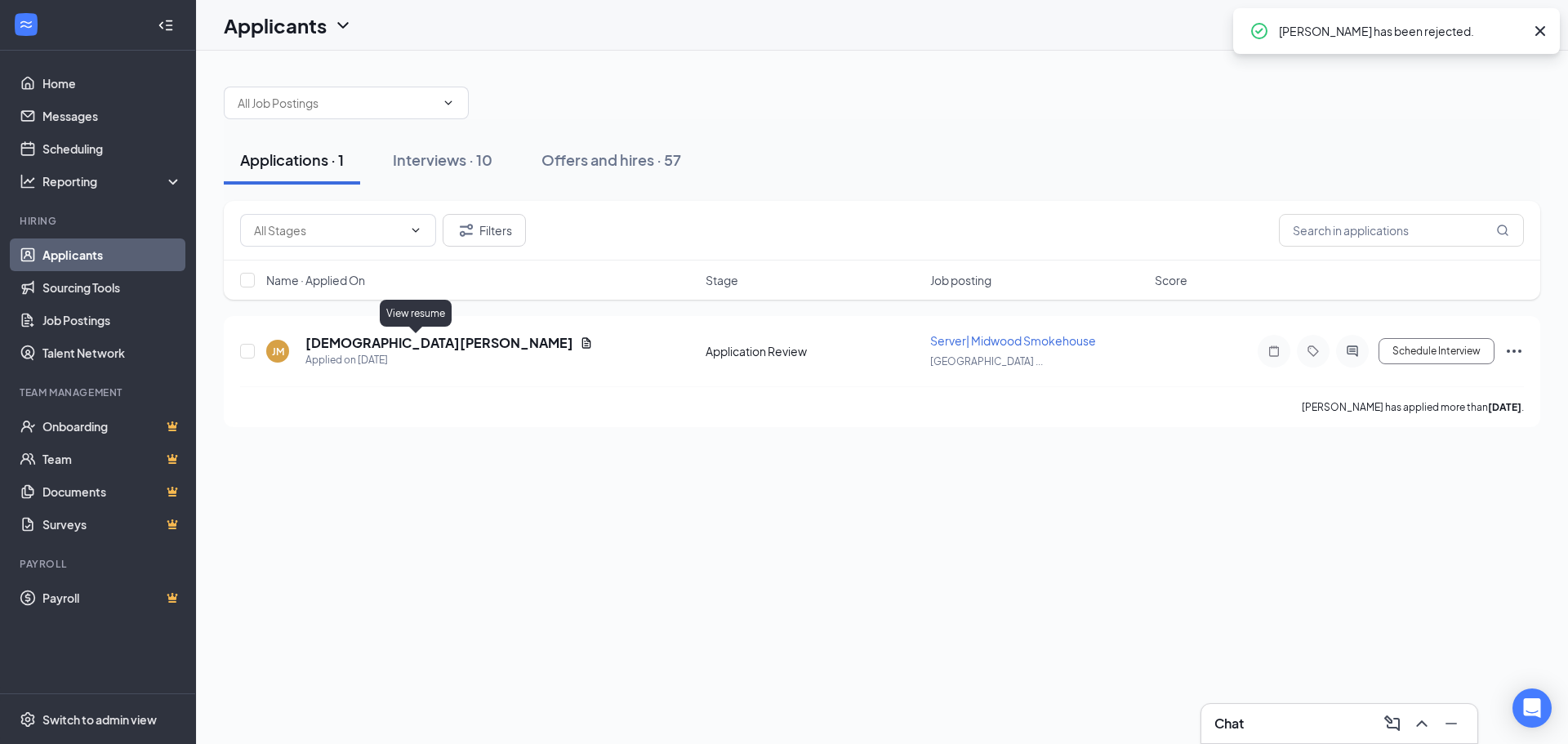
drag, startPoint x: 417, startPoint y: 343, endPoint x: 440, endPoint y: 311, distance: 39.4
click at [580, 342] on icon "Document" at bounding box center [586, 344] width 13 height 13
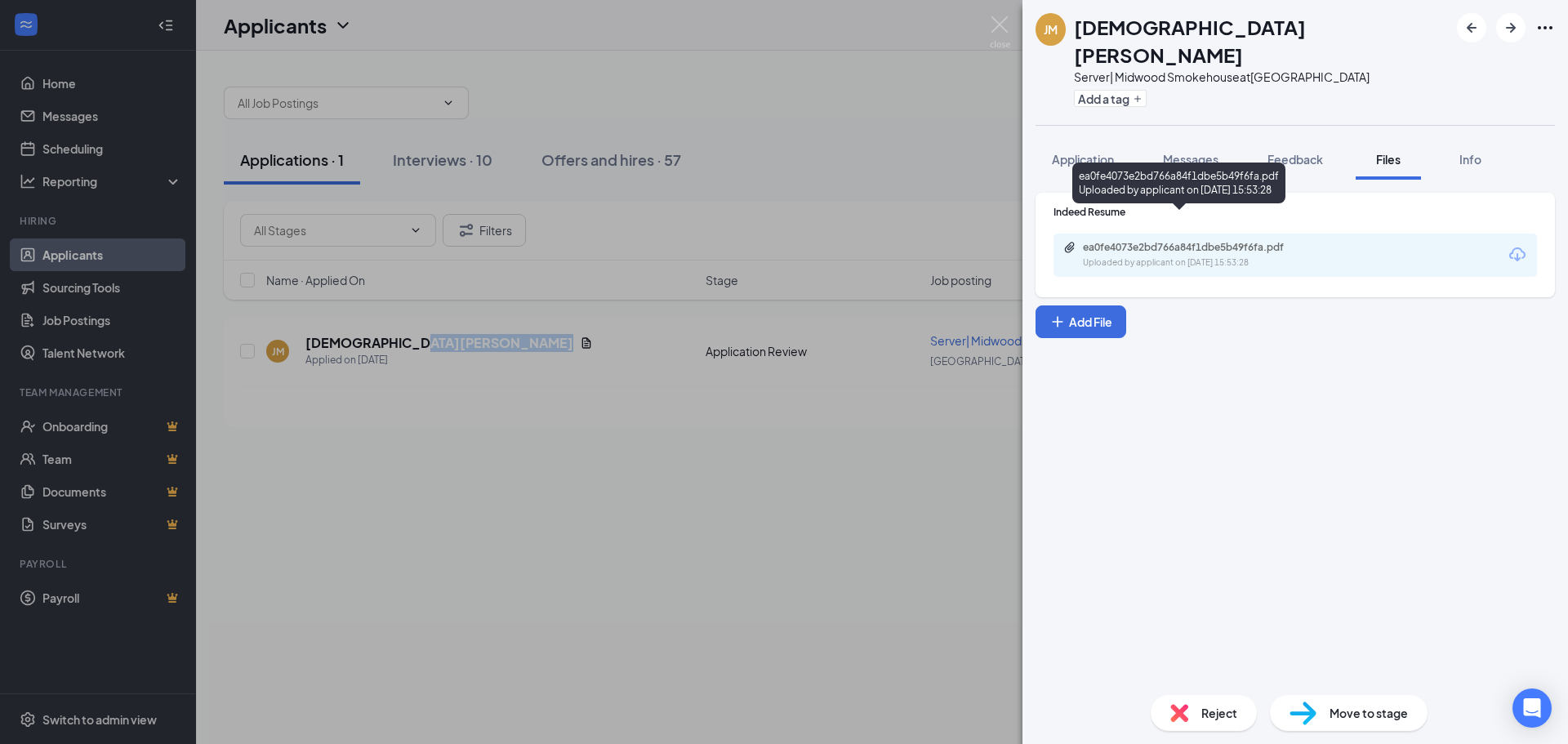
click at [1143, 241] on div "ea0fe4073e2bd766a84f1dbe5b49f6fa.pdf" at bounding box center [1197, 247] width 229 height 13
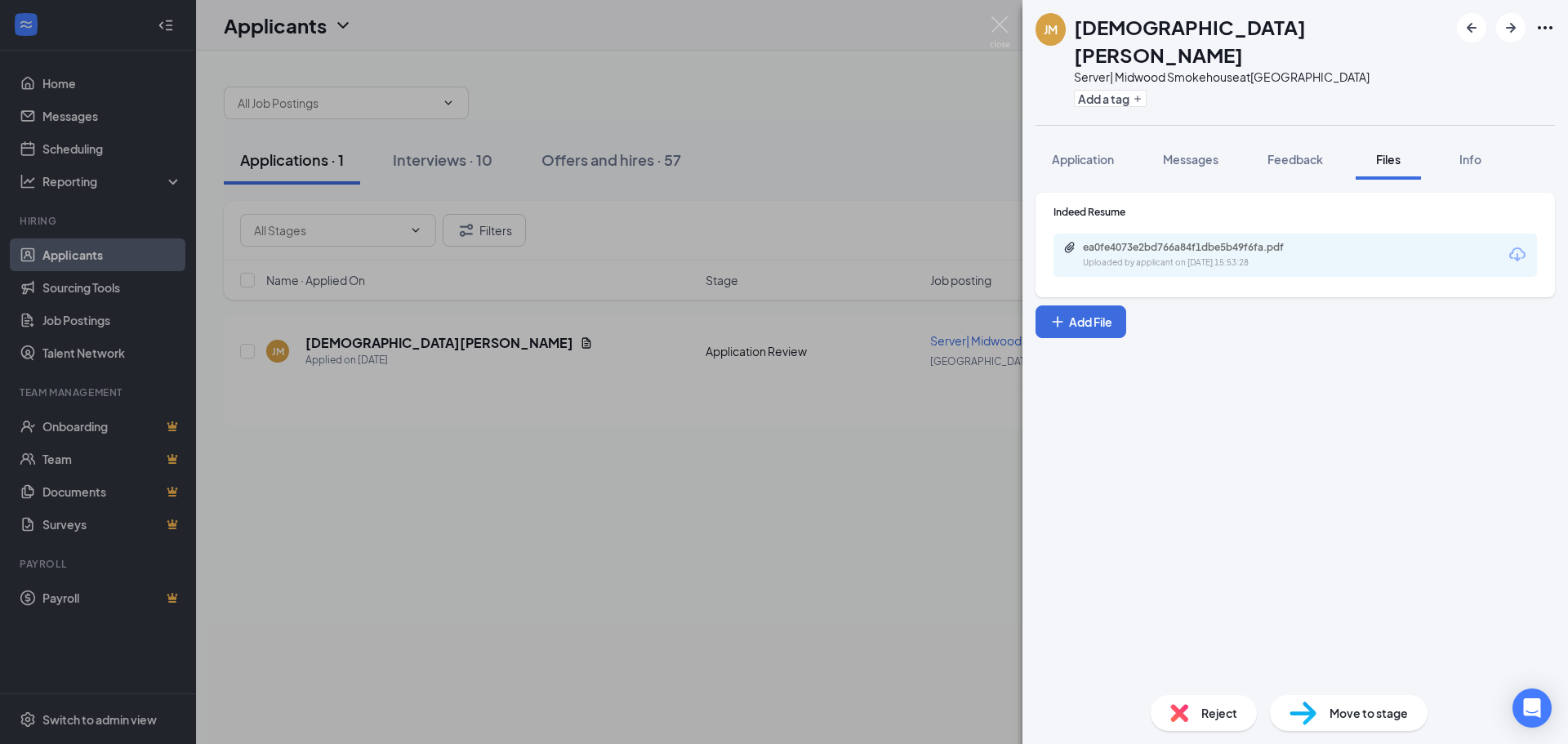
click at [702, 424] on div "[PERSON_NAME] Server| Midwood Smokehouse at [GEOGRAPHIC_DATA] Add a tag Applica…" at bounding box center [784, 372] width 1568 height 744
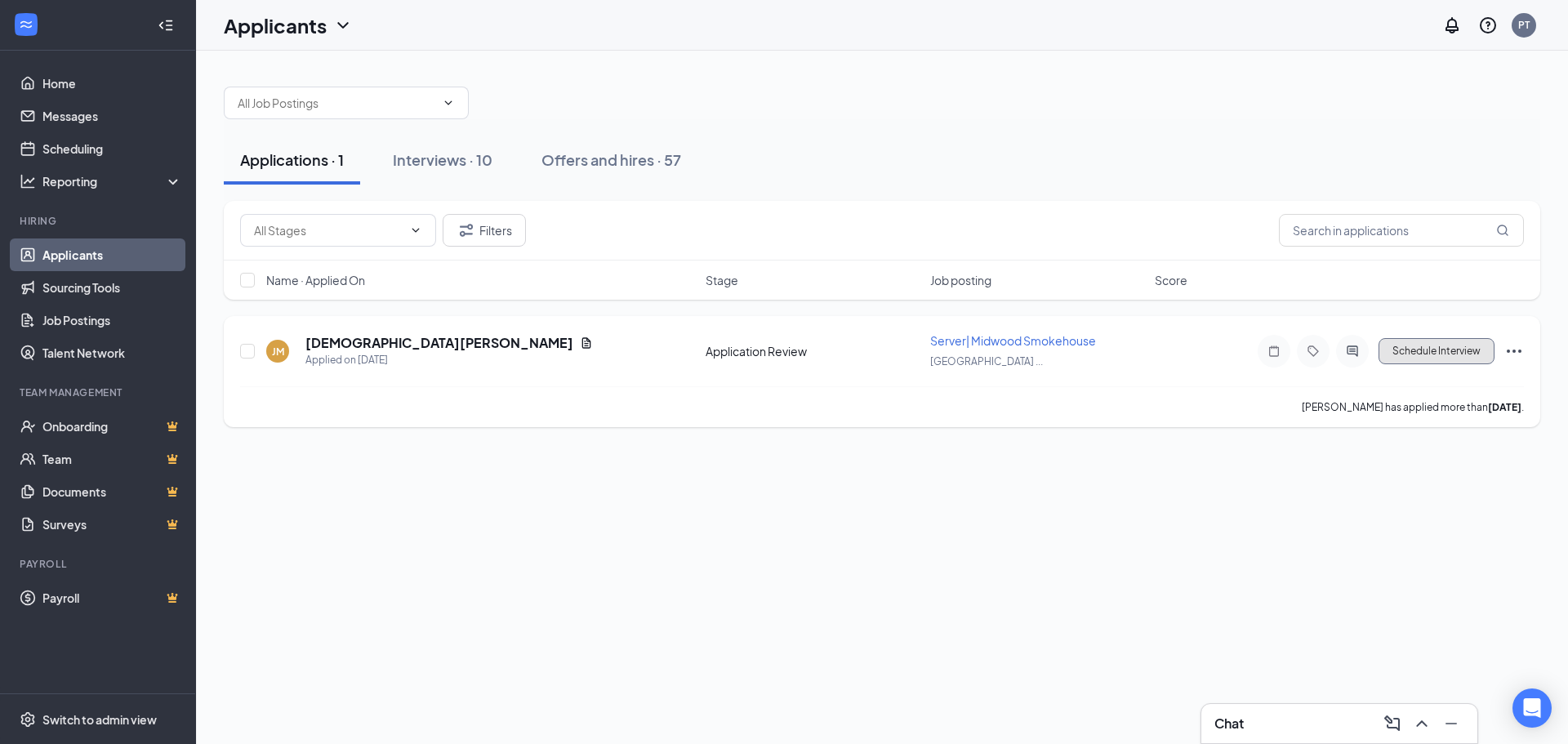
click at [1472, 344] on button "Schedule Interview" at bounding box center [1436, 351] width 116 height 26
type input "Onsite Interview (next stage)"
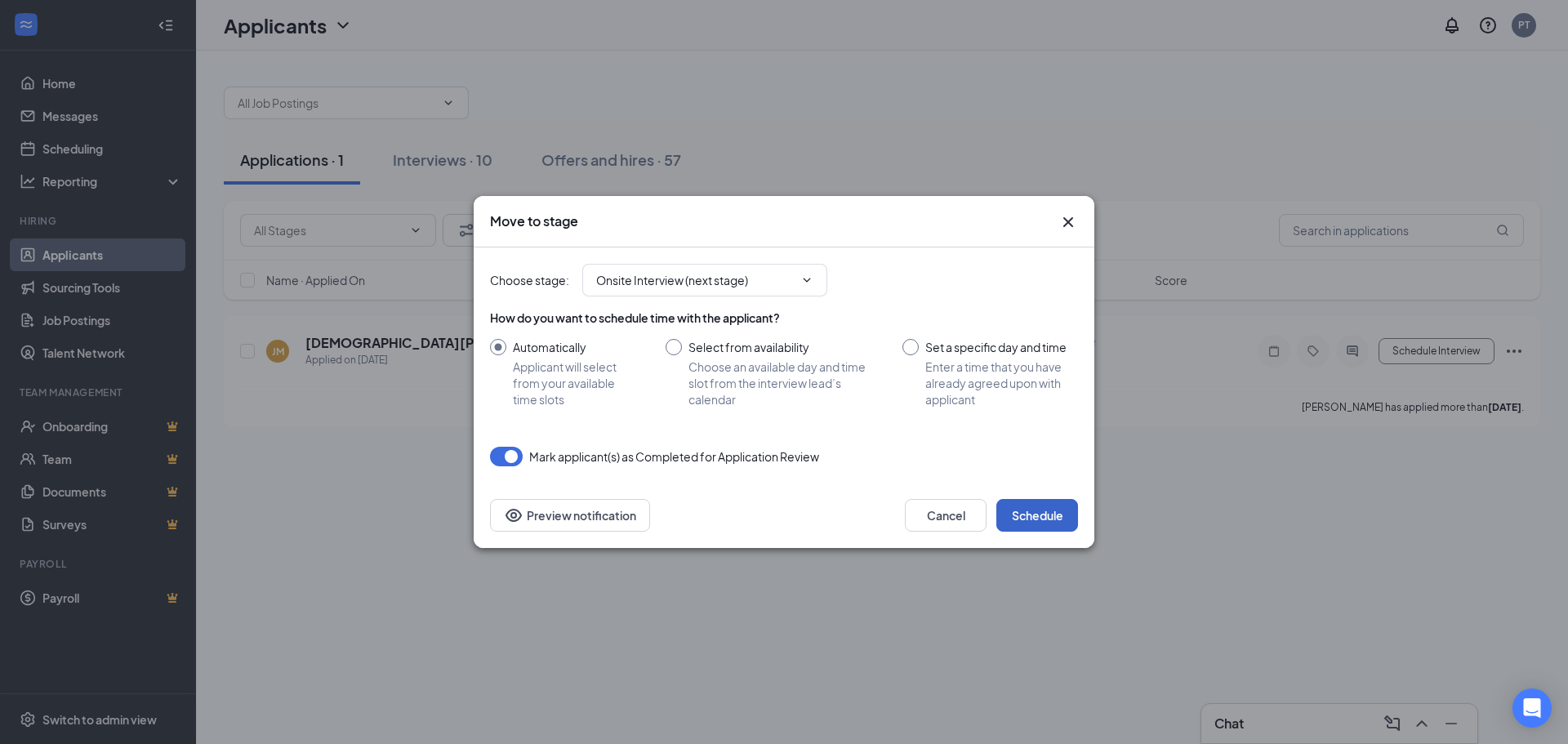
drag, startPoint x: 1045, startPoint y: 526, endPoint x: 514, endPoint y: 254, distance: 596.6
click at [1045, 526] on button "Schedule" at bounding box center [1038, 515] width 82 height 33
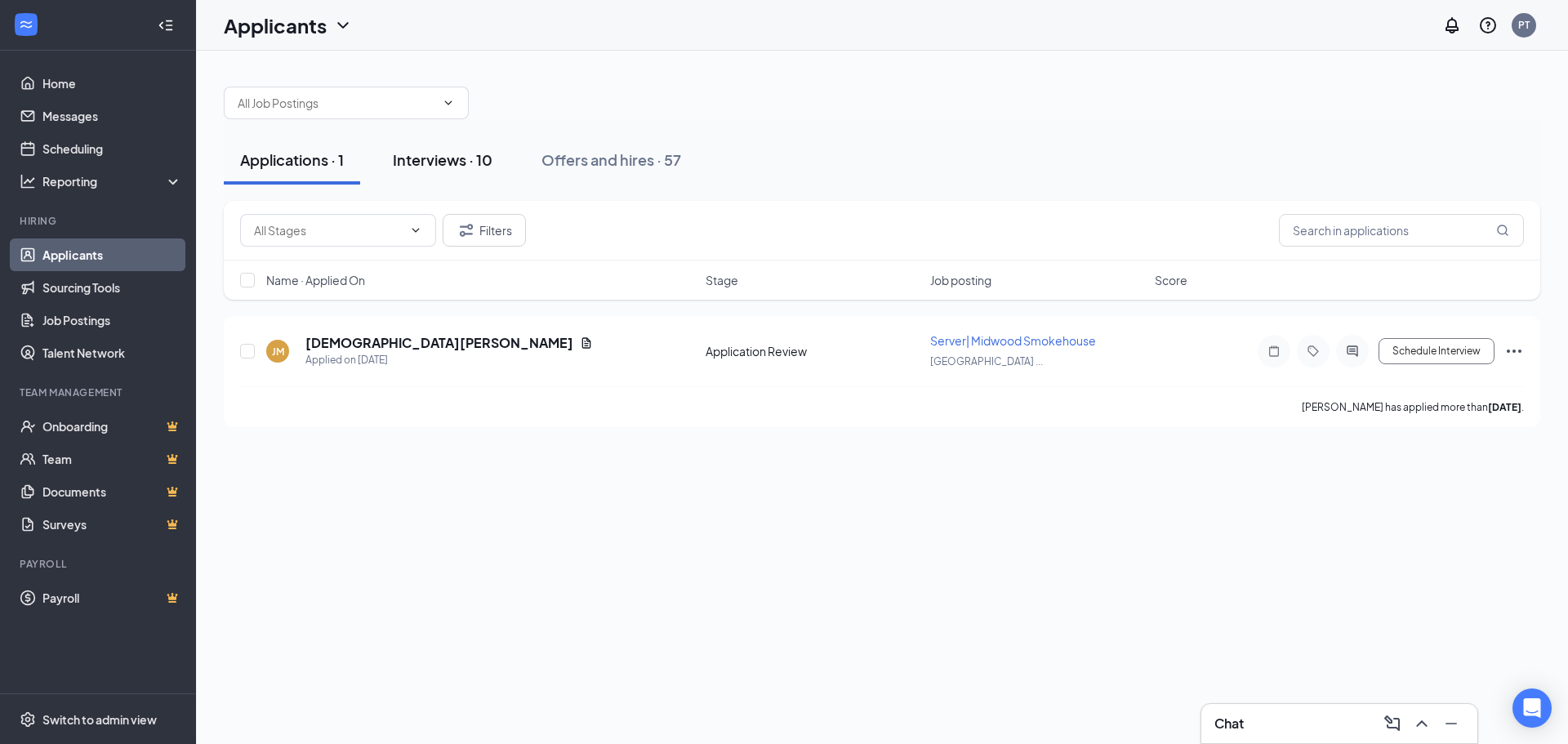
click at [448, 162] on div "Interviews · 10" at bounding box center [442, 160] width 100 height 21
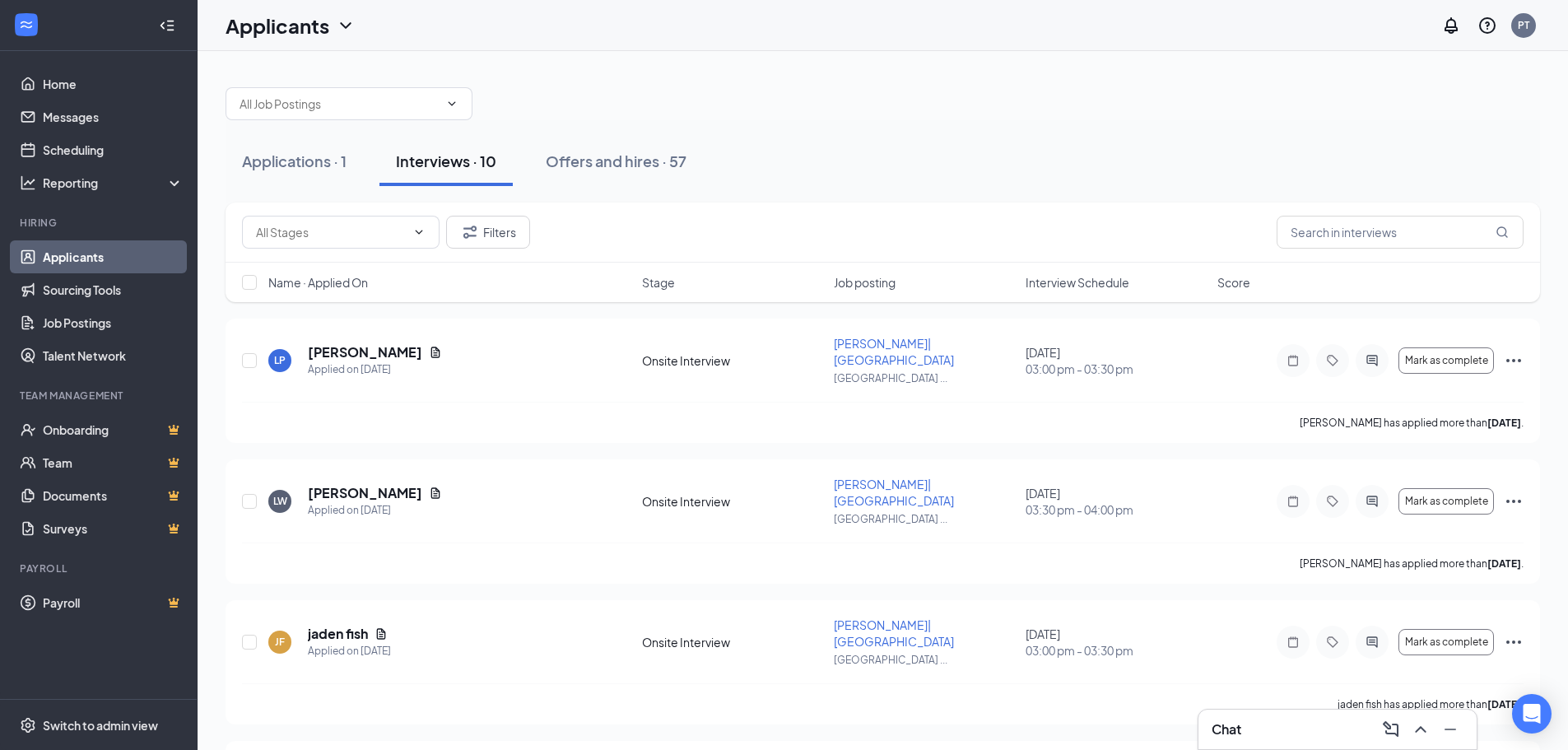
click at [1053, 278] on span "Interview Schedule" at bounding box center [1078, 282] width 103 height 17
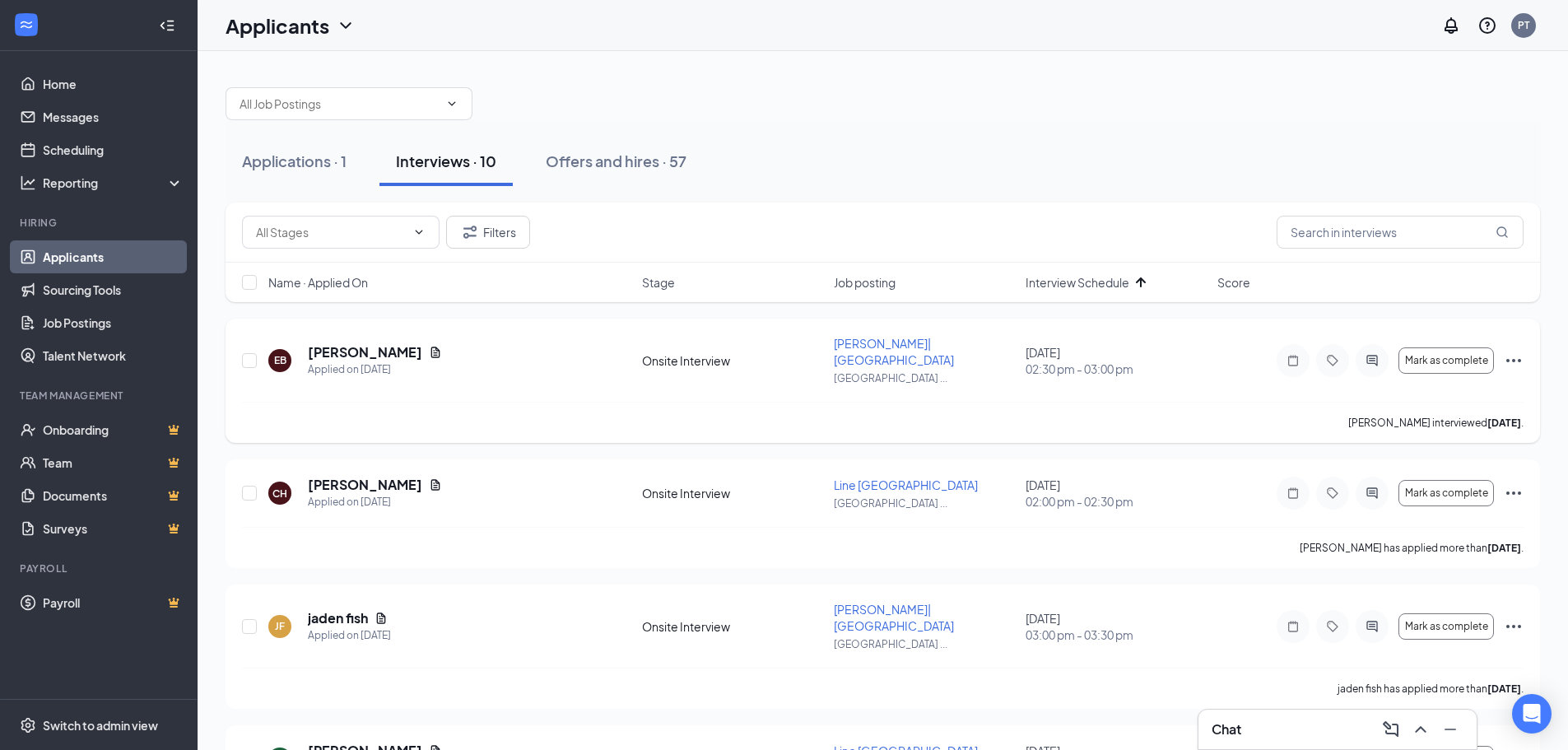
click at [1521, 351] on icon "Ellipses" at bounding box center [1513, 360] width 20 height 20
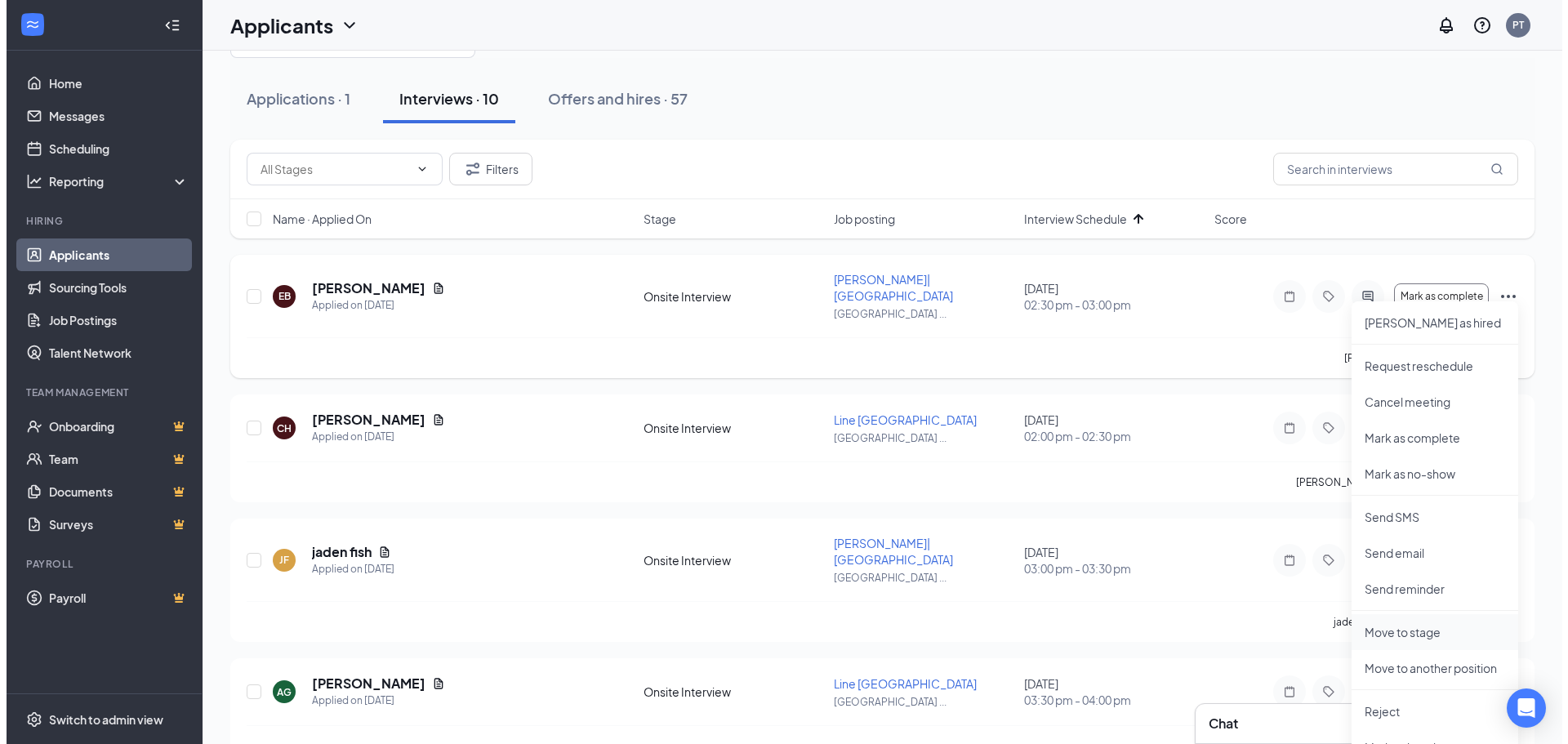
scroll to position [163, 0]
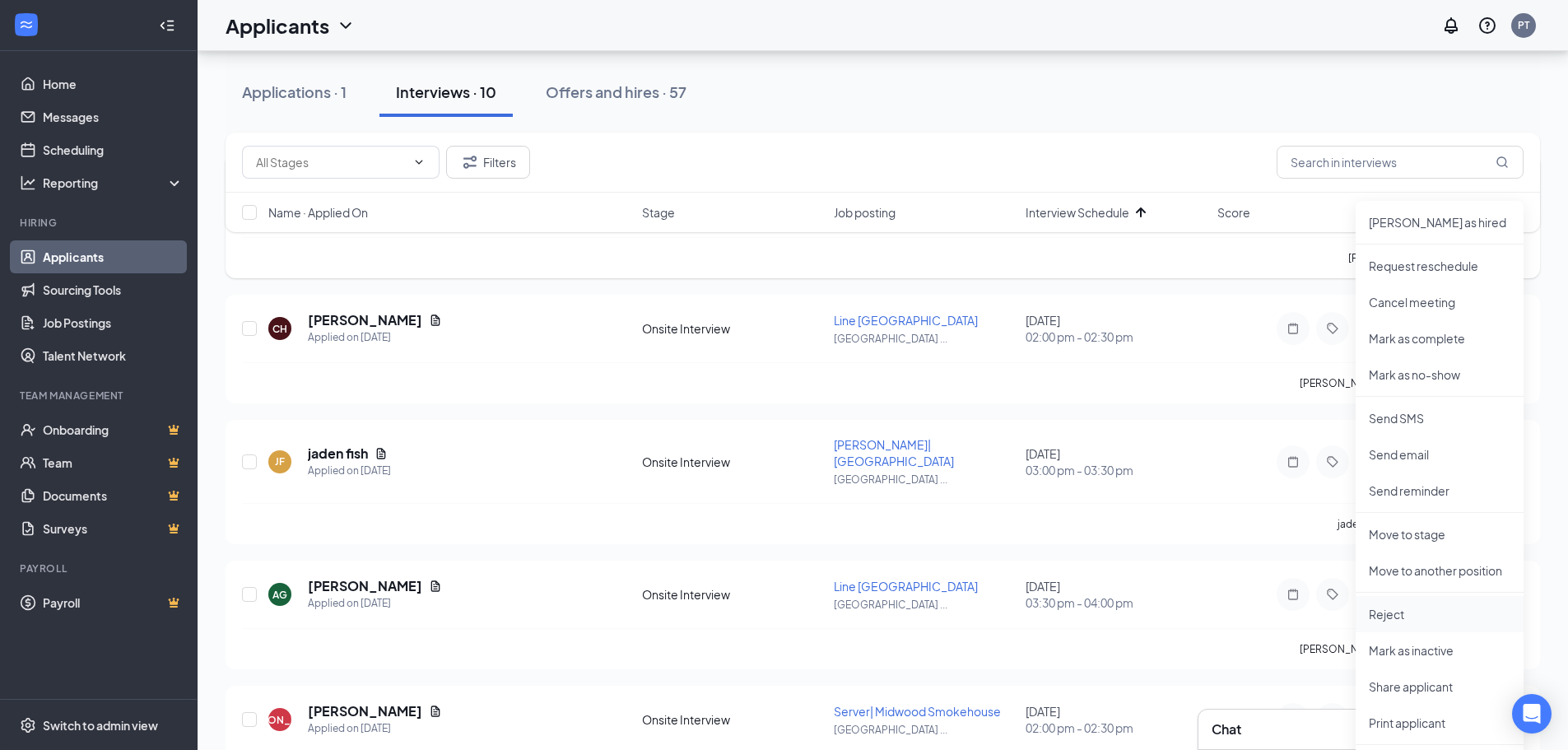
click at [1402, 607] on p "Reject" at bounding box center [1440, 614] width 142 height 17
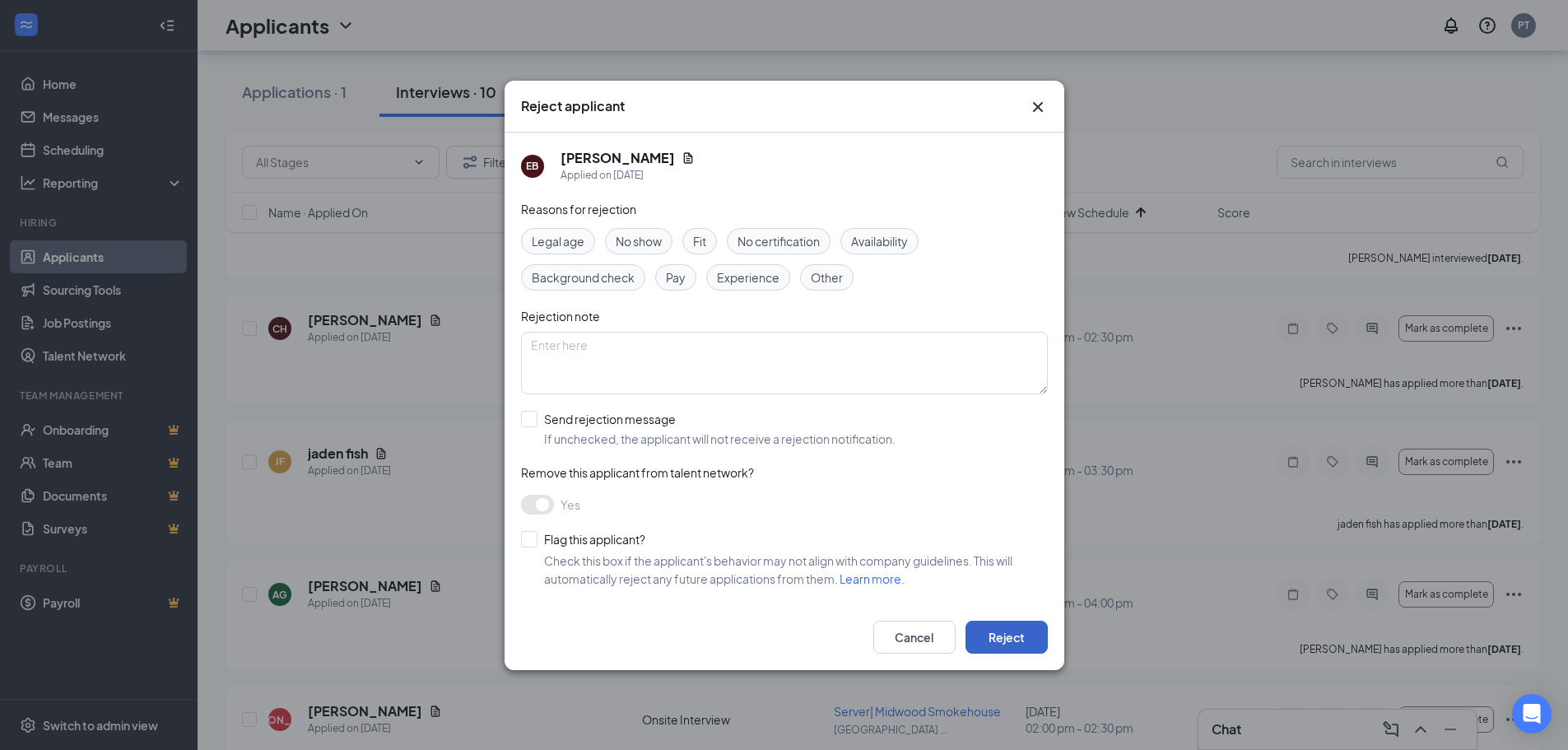
click at [1026, 635] on button "Reject" at bounding box center [1007, 637] width 83 height 33
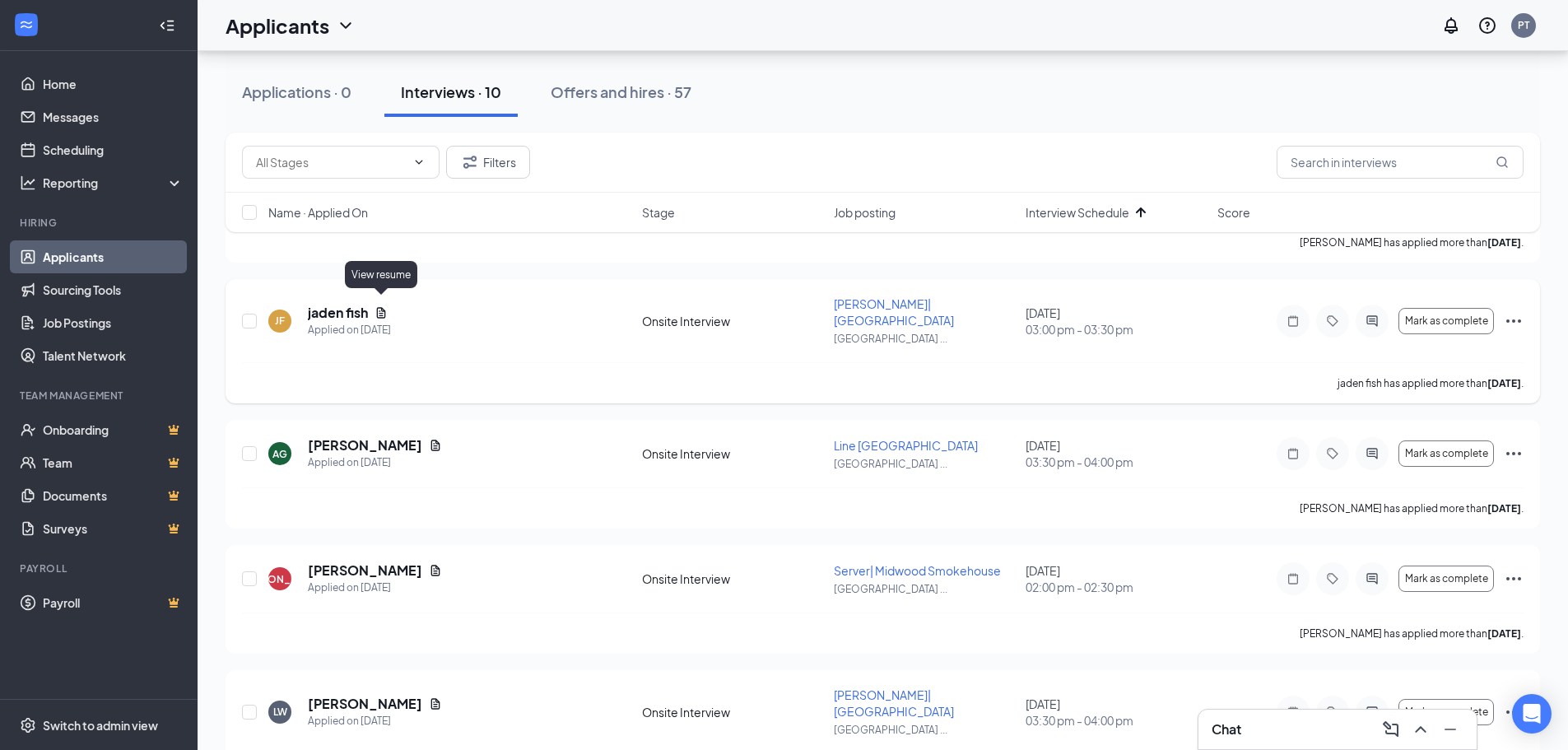
click at [387, 307] on icon "Document" at bounding box center [381, 313] width 13 height 13
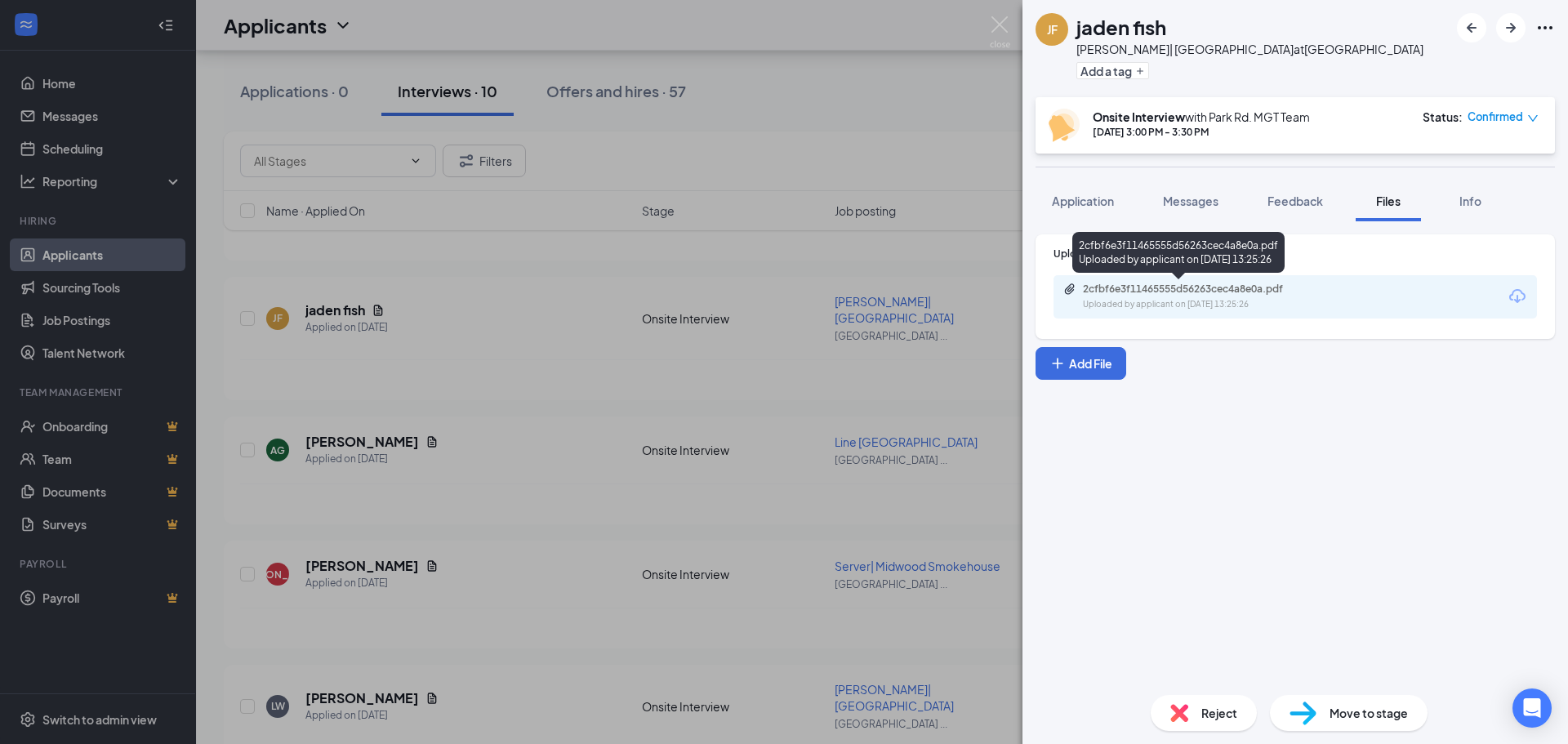
click at [1232, 302] on div "Uploaded by applicant on [DATE] 13:25:26" at bounding box center [1206, 304] width 245 height 13
click at [667, 412] on div "JF jaden fish [PERSON_NAME]| [GEOGRAPHIC_DATA] at [GEOGRAPHIC_DATA] Add a tag O…" at bounding box center [784, 372] width 1568 height 744
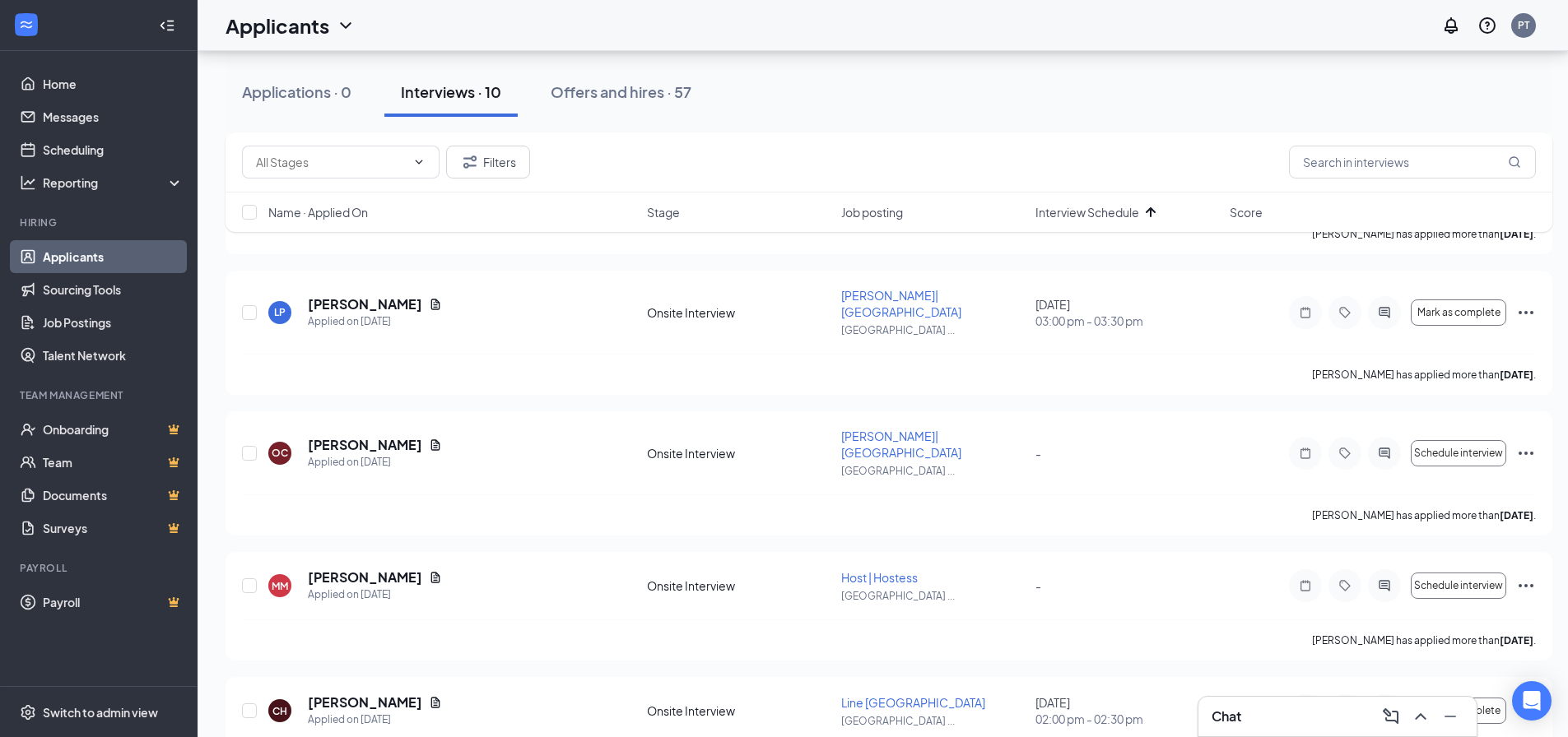
scroll to position [987, 0]
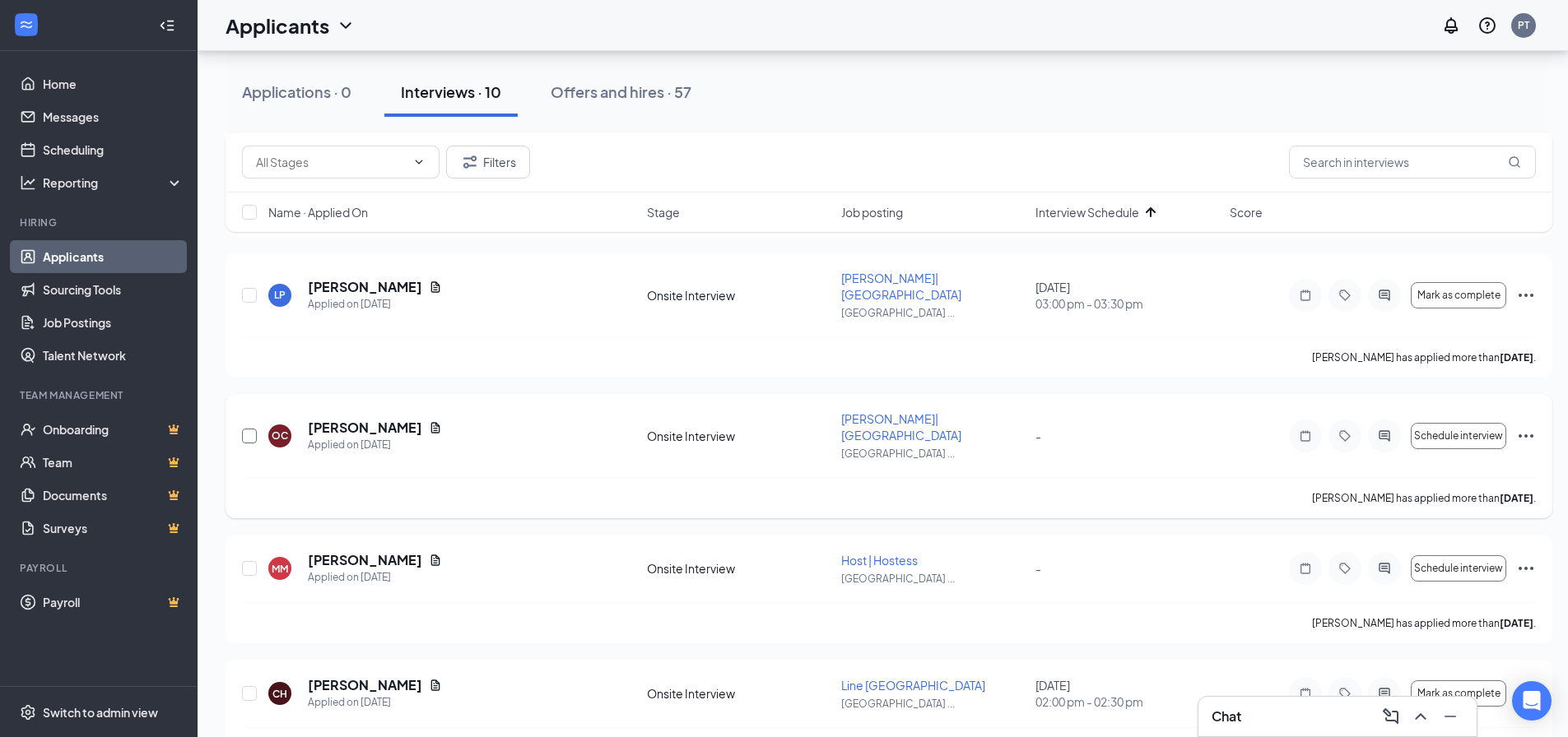
click at [246, 429] on input "checkbox" at bounding box center [249, 436] width 15 height 15
checkbox input "true"
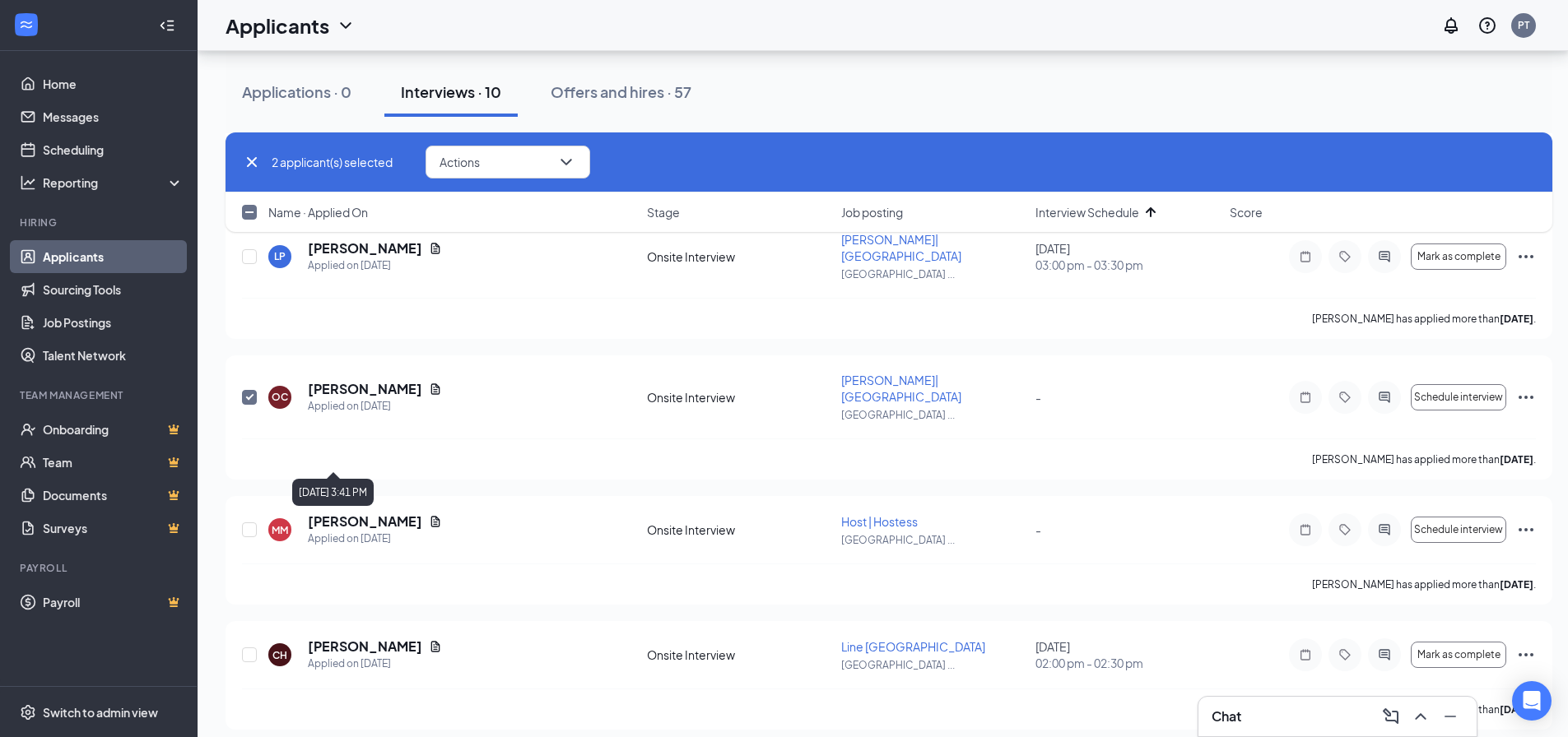
scroll to position [1070, 0]
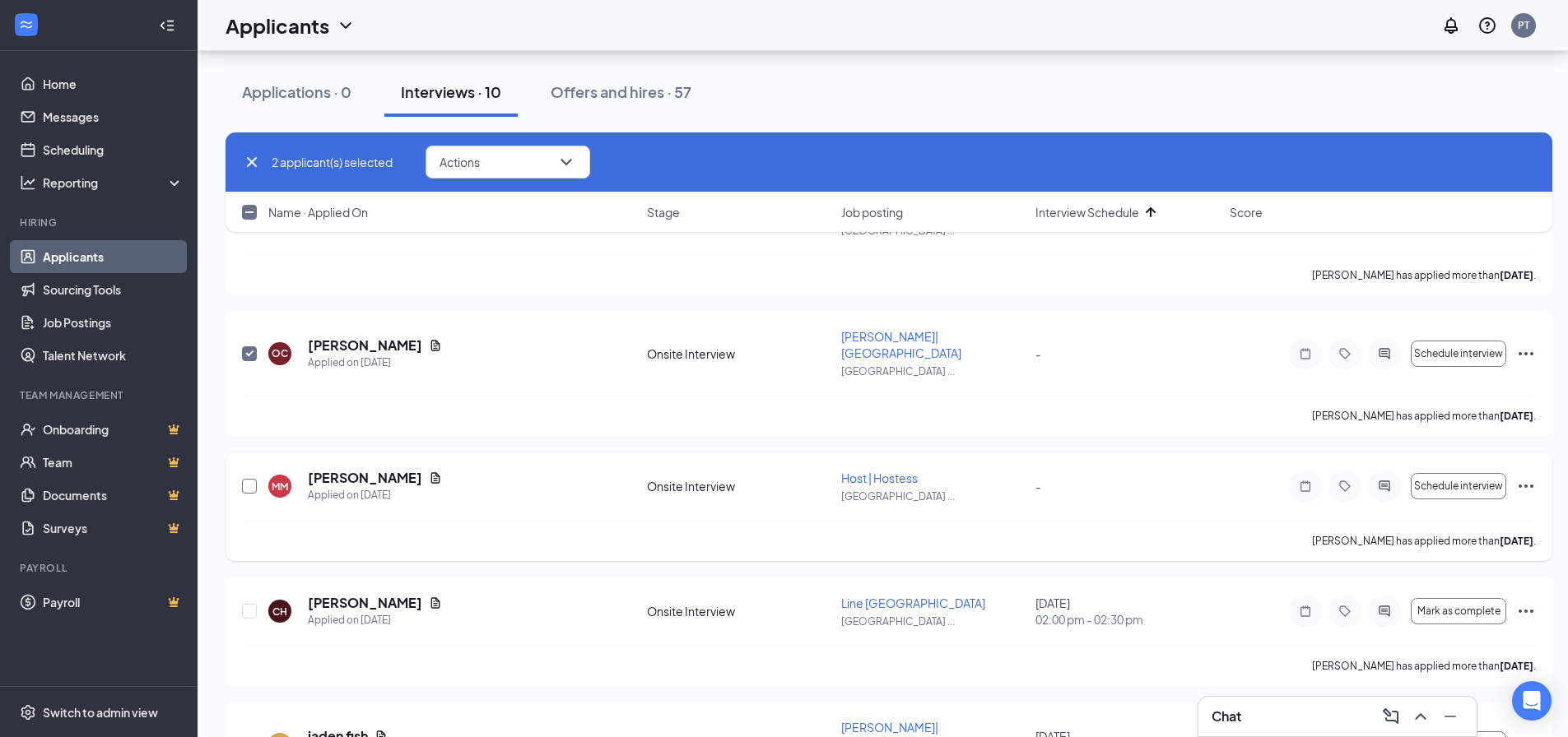
click at [251, 478] on input "checkbox" at bounding box center [249, 486] width 15 height 15
checkbox input "true"
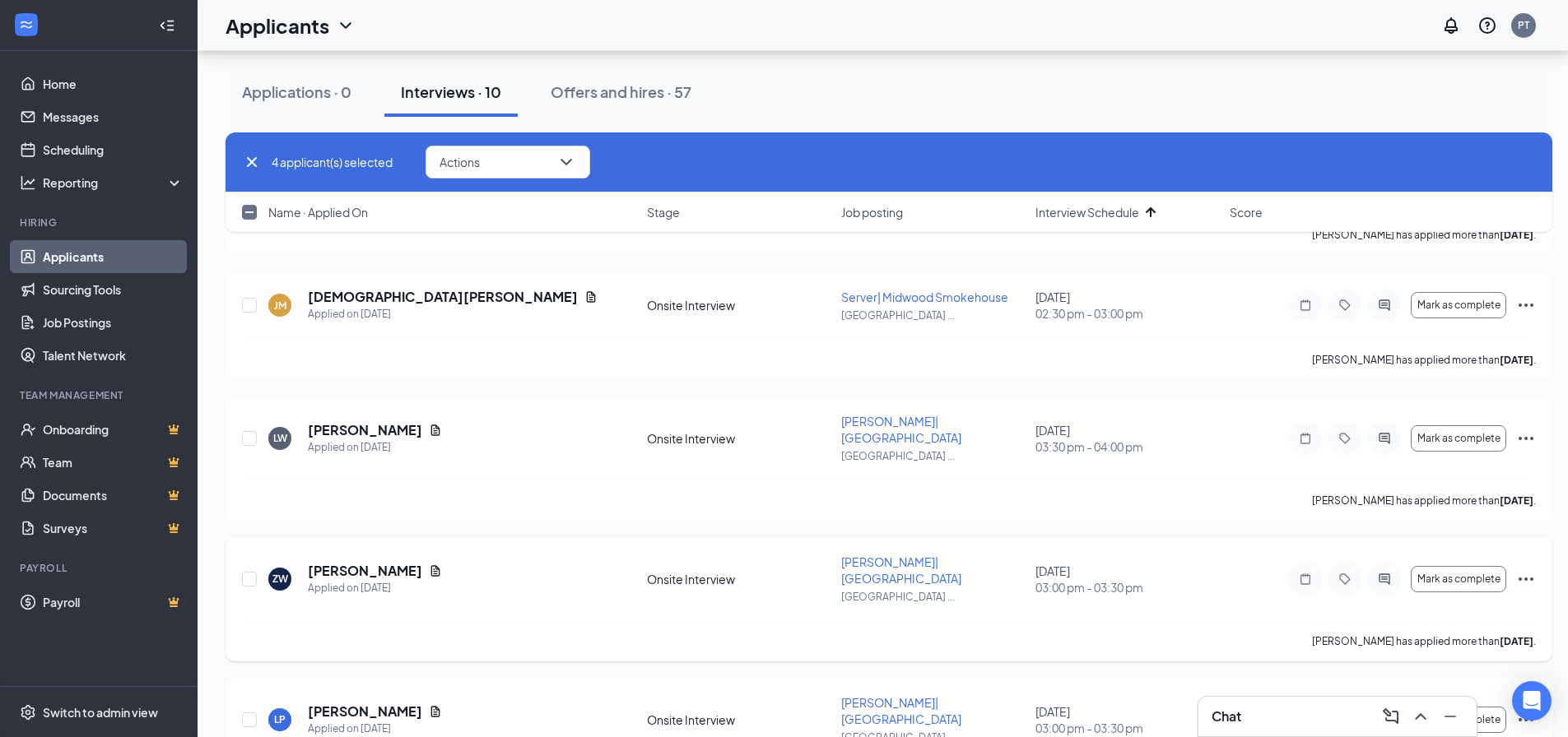
scroll to position [2086, 0]
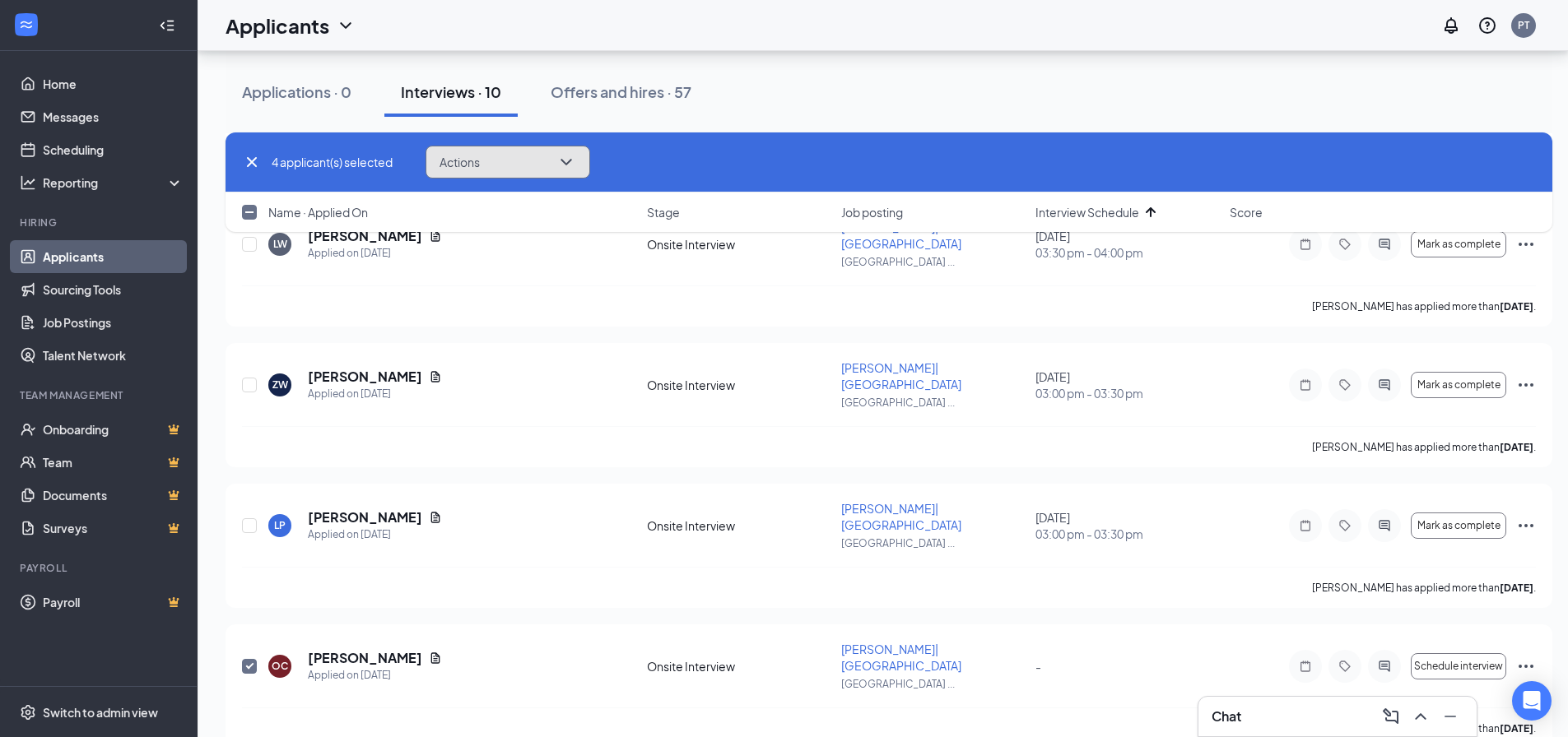
click at [556, 155] on button "Actions" at bounding box center [508, 162] width 165 height 33
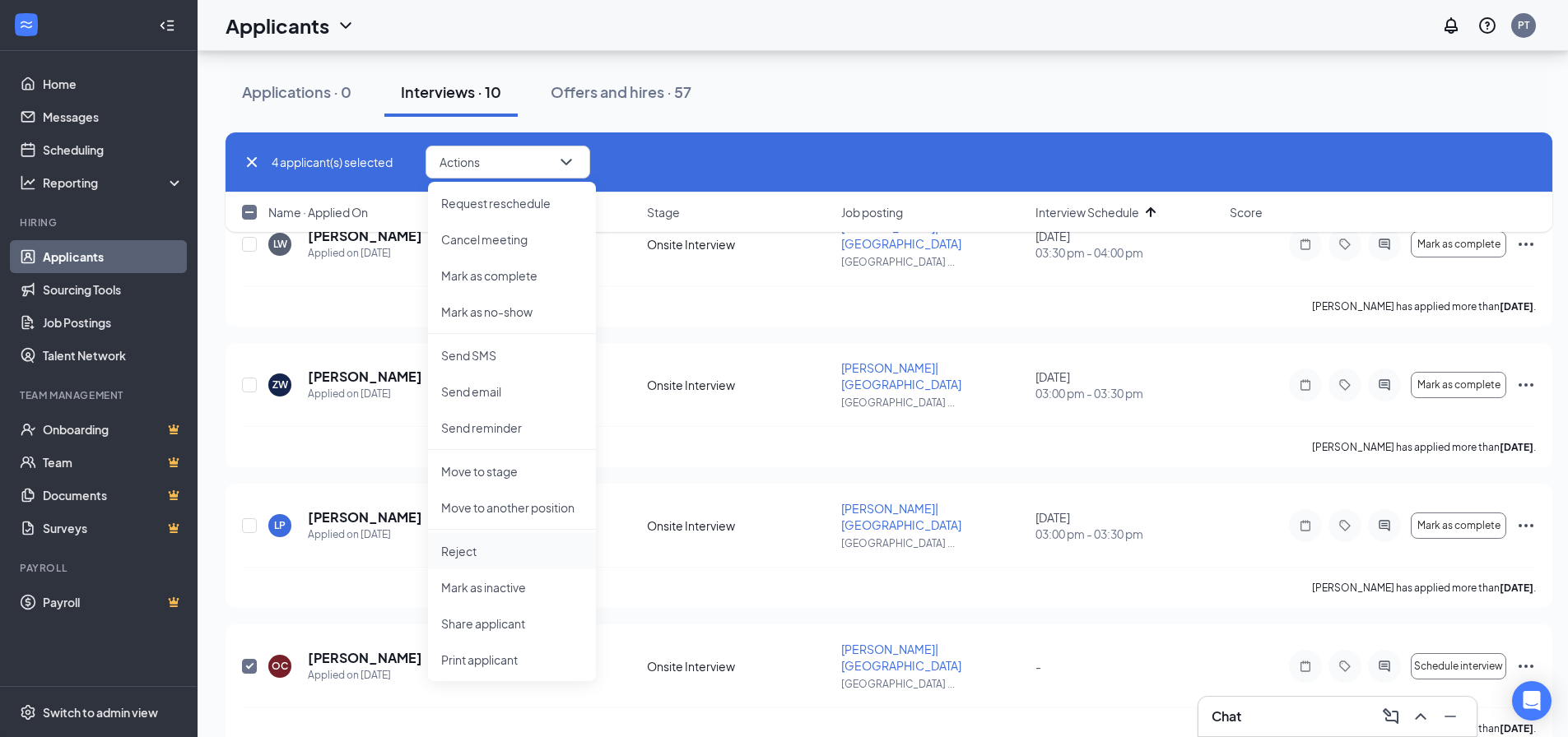
click at [472, 552] on p "Reject" at bounding box center [512, 552] width 142 height 17
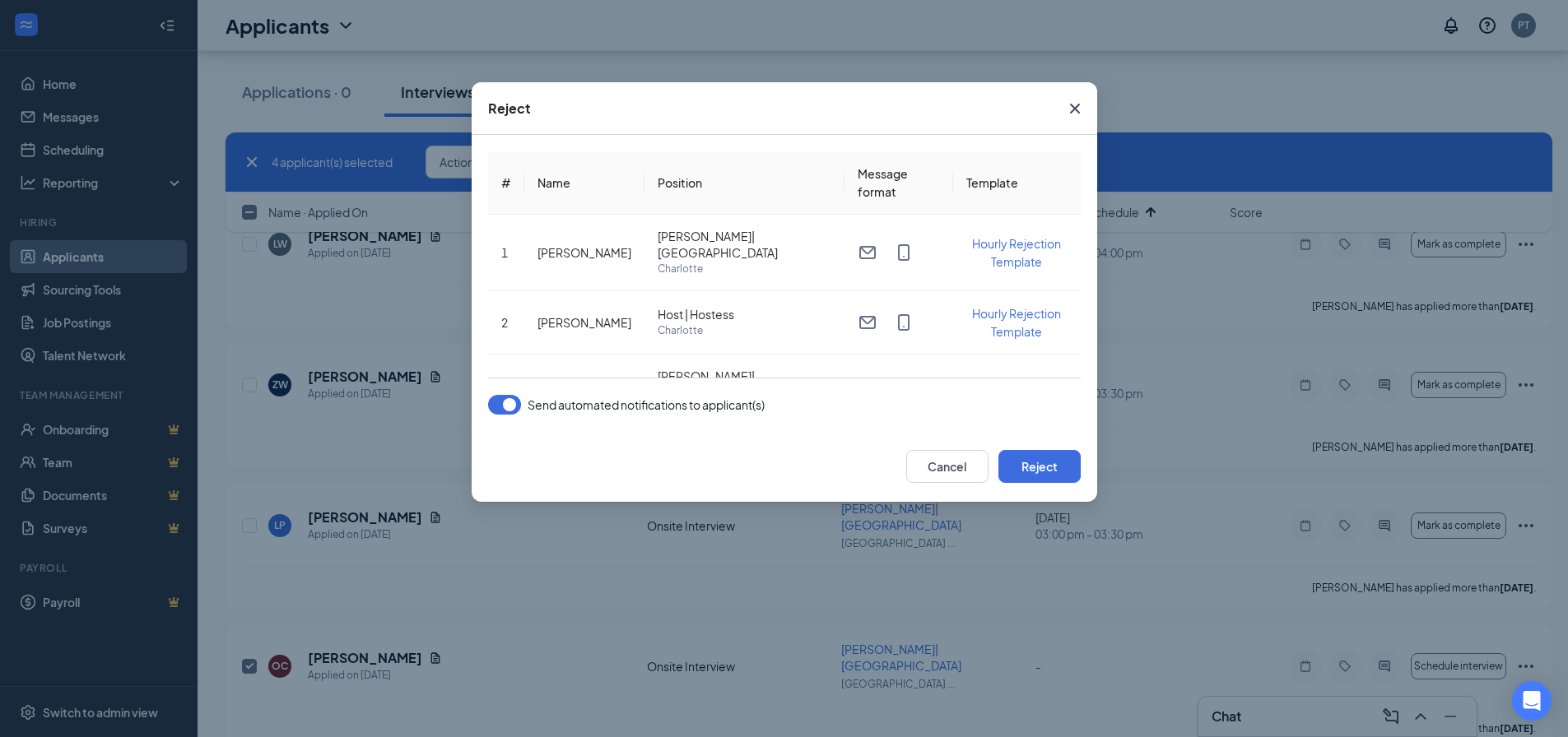
click at [506, 405] on button "button" at bounding box center [504, 404] width 33 height 20
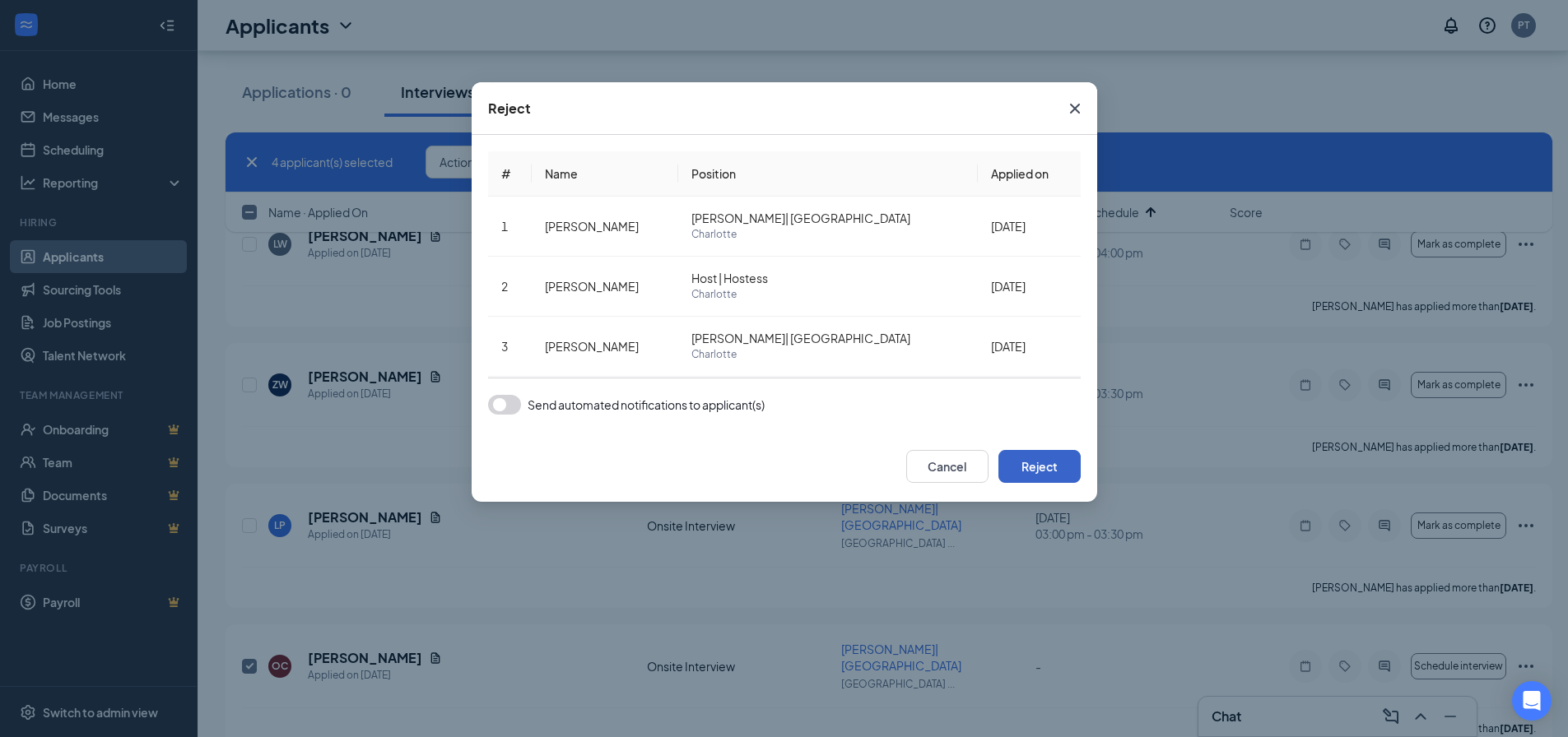
click at [1051, 472] on button "Reject" at bounding box center [1040, 466] width 83 height 33
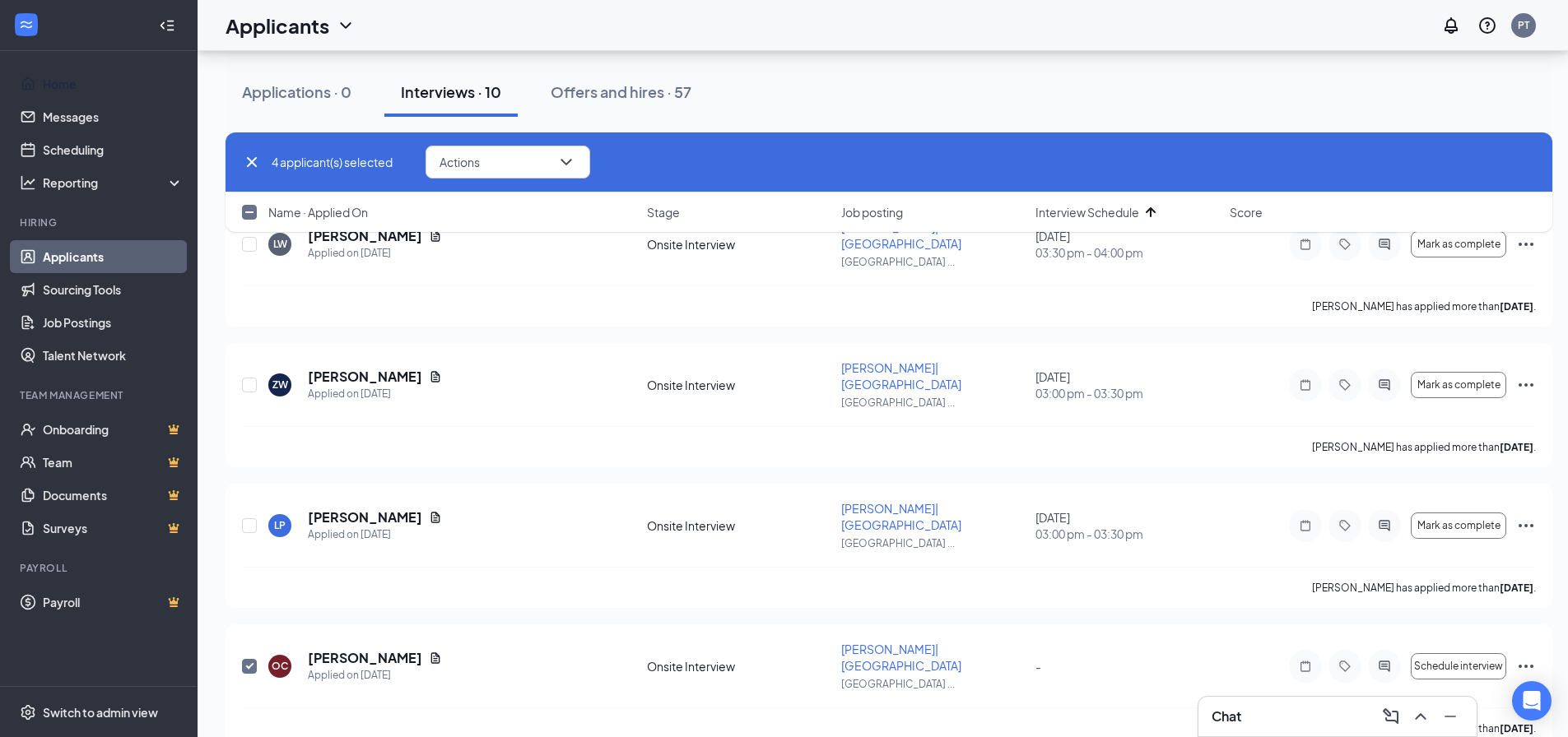
checkbox input "false"
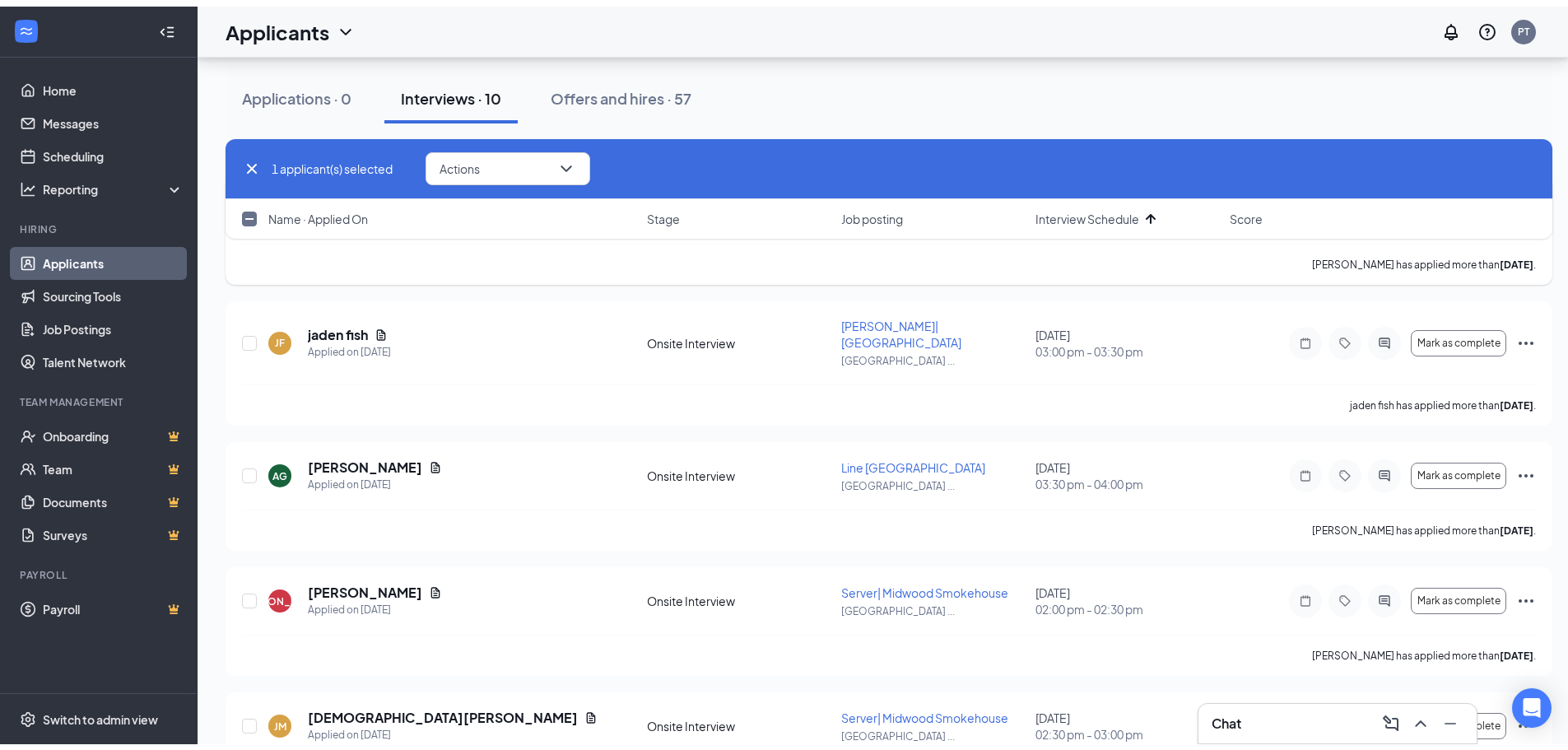
scroll to position [0, 0]
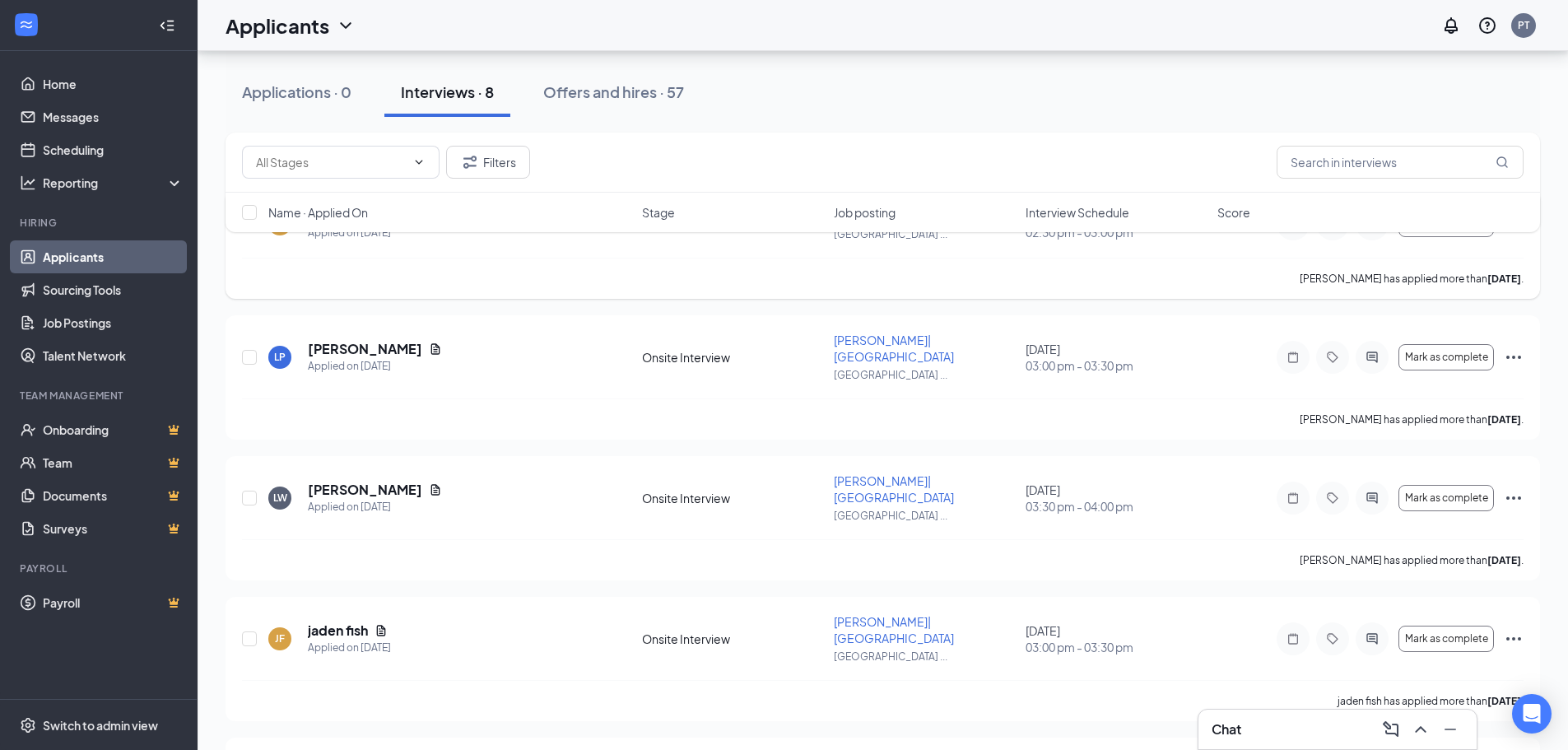
scroll to position [165, 0]
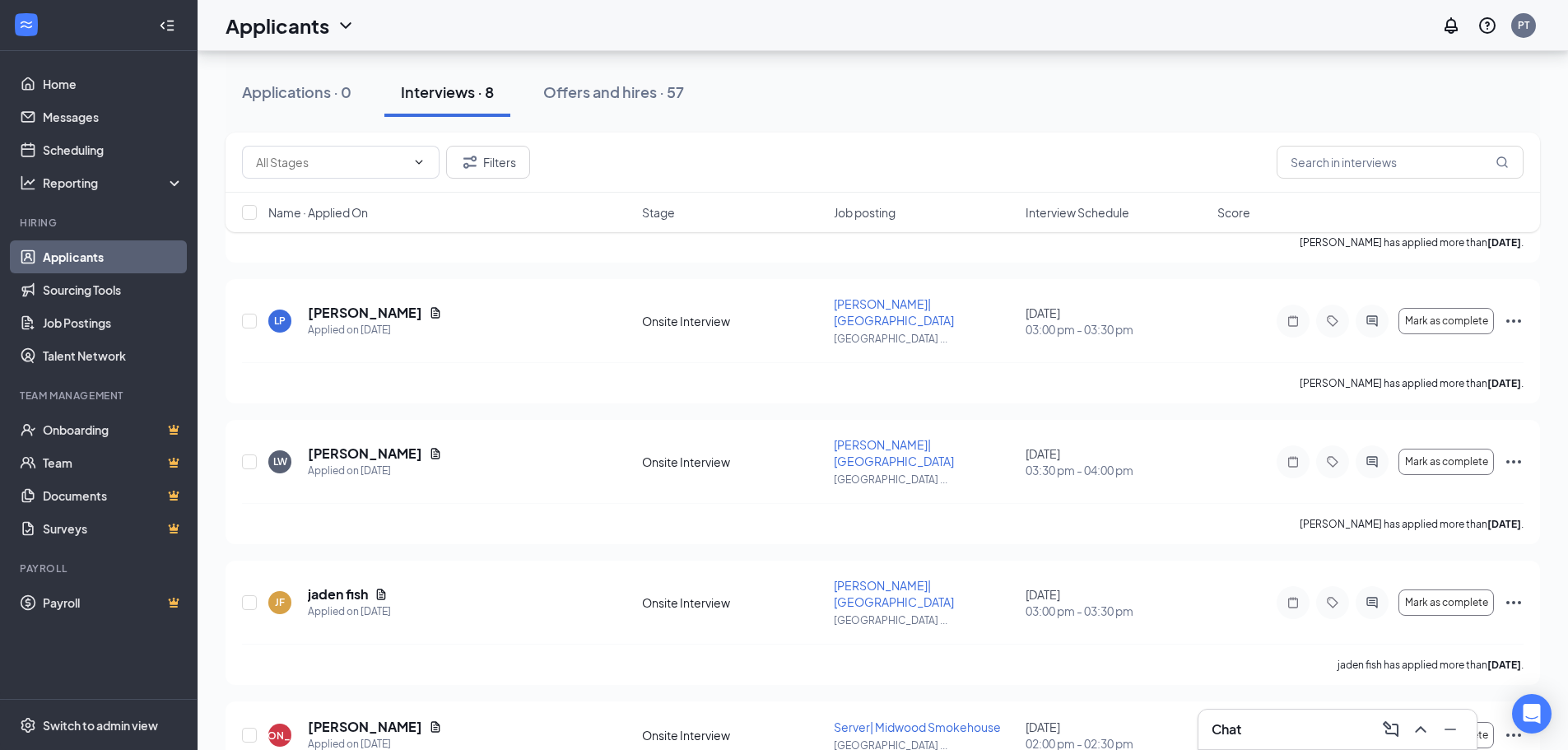
click at [1099, 218] on span "Interview Schedule" at bounding box center [1078, 213] width 103 height 17
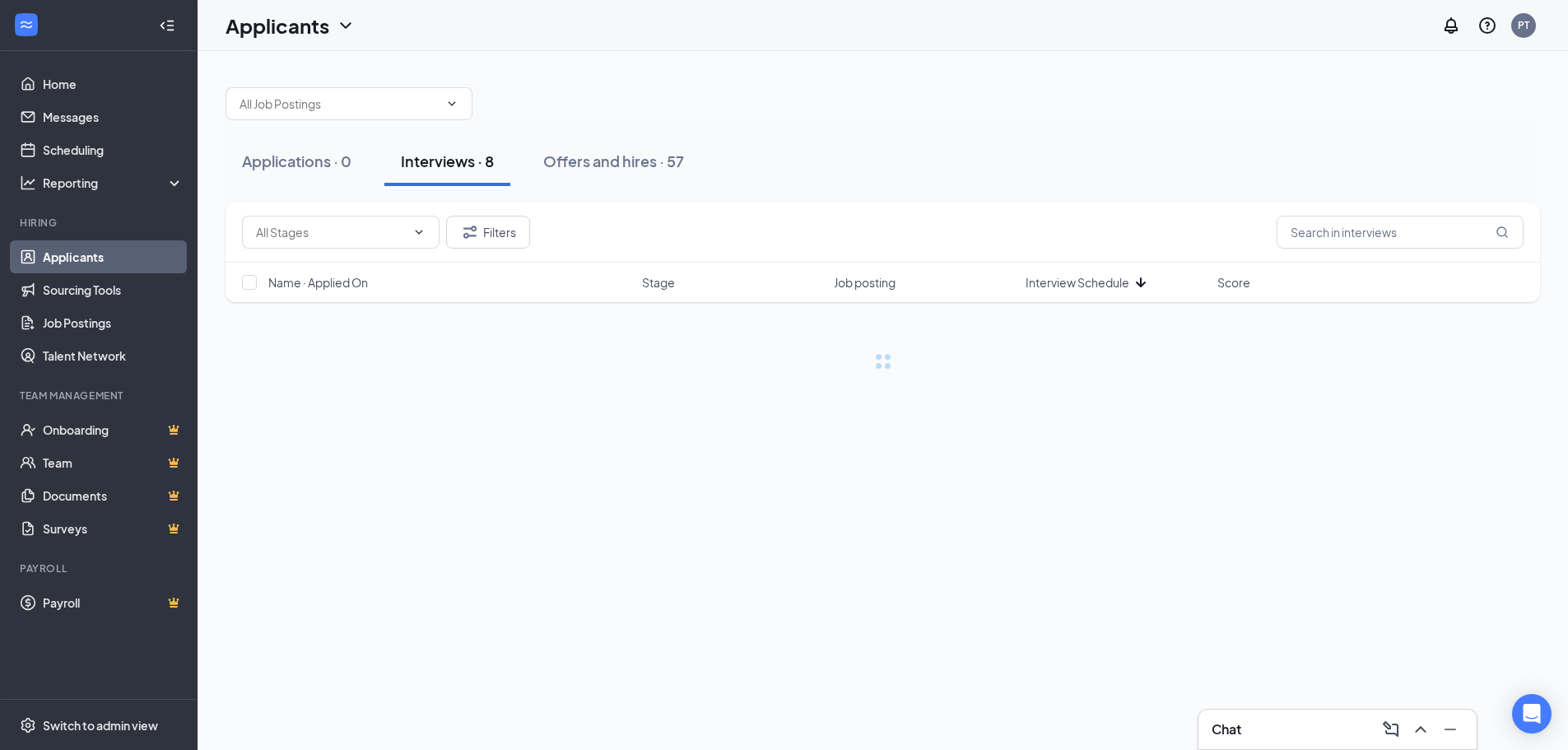
scroll to position [0, 0]
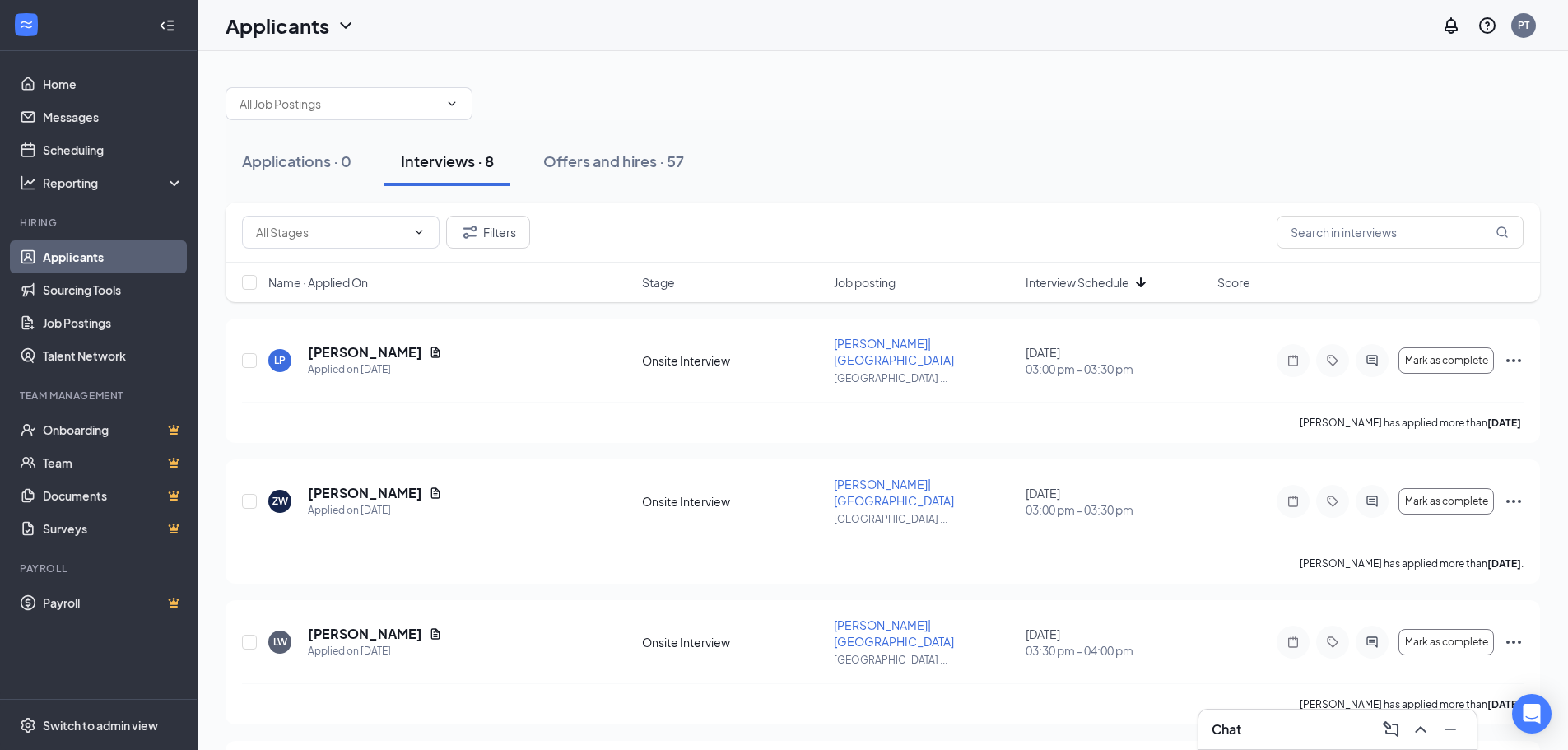
click at [1089, 269] on div "Name · Applied On Stage Job posting Interview Schedule Score" at bounding box center [883, 282] width 1315 height 40
click at [1089, 288] on span "Interview Schedule" at bounding box center [1078, 282] width 103 height 17
